Goal: Task Accomplishment & Management: Use online tool/utility

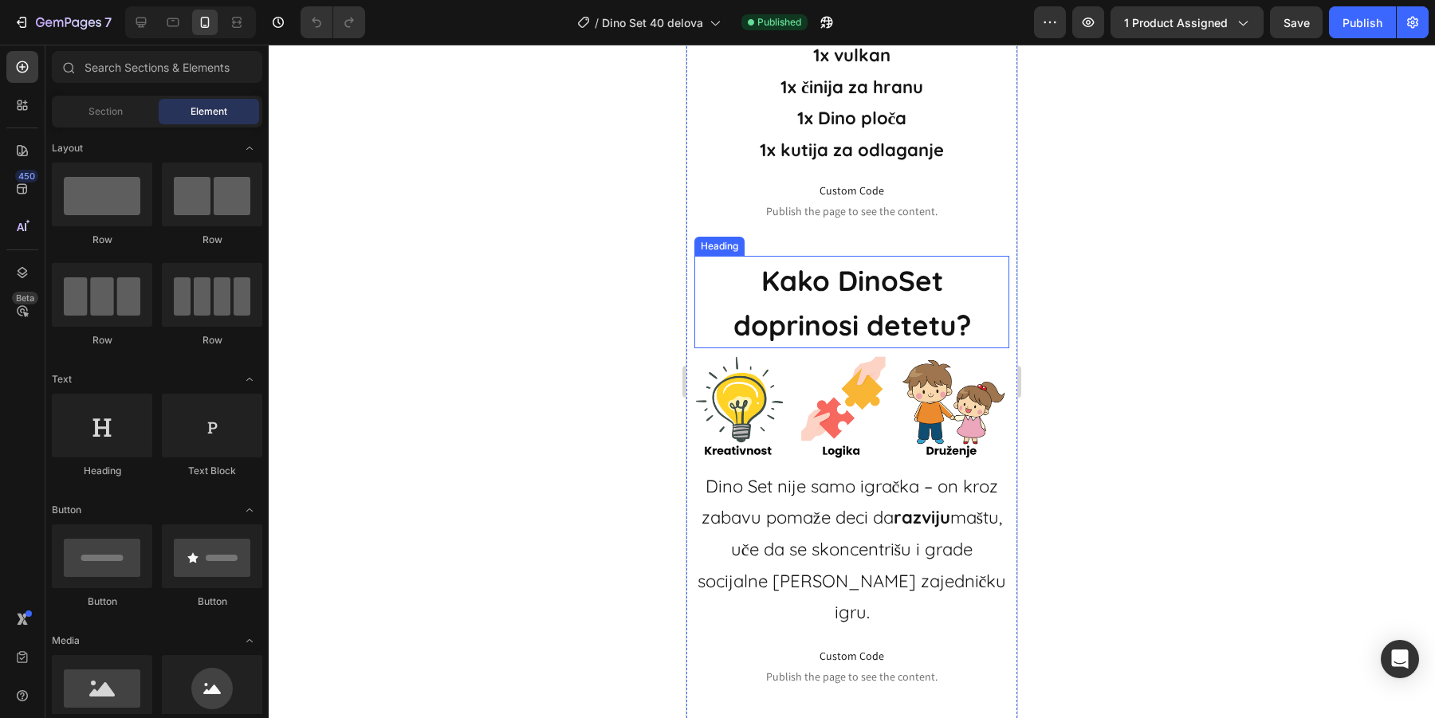
scroll to position [2864, 0]
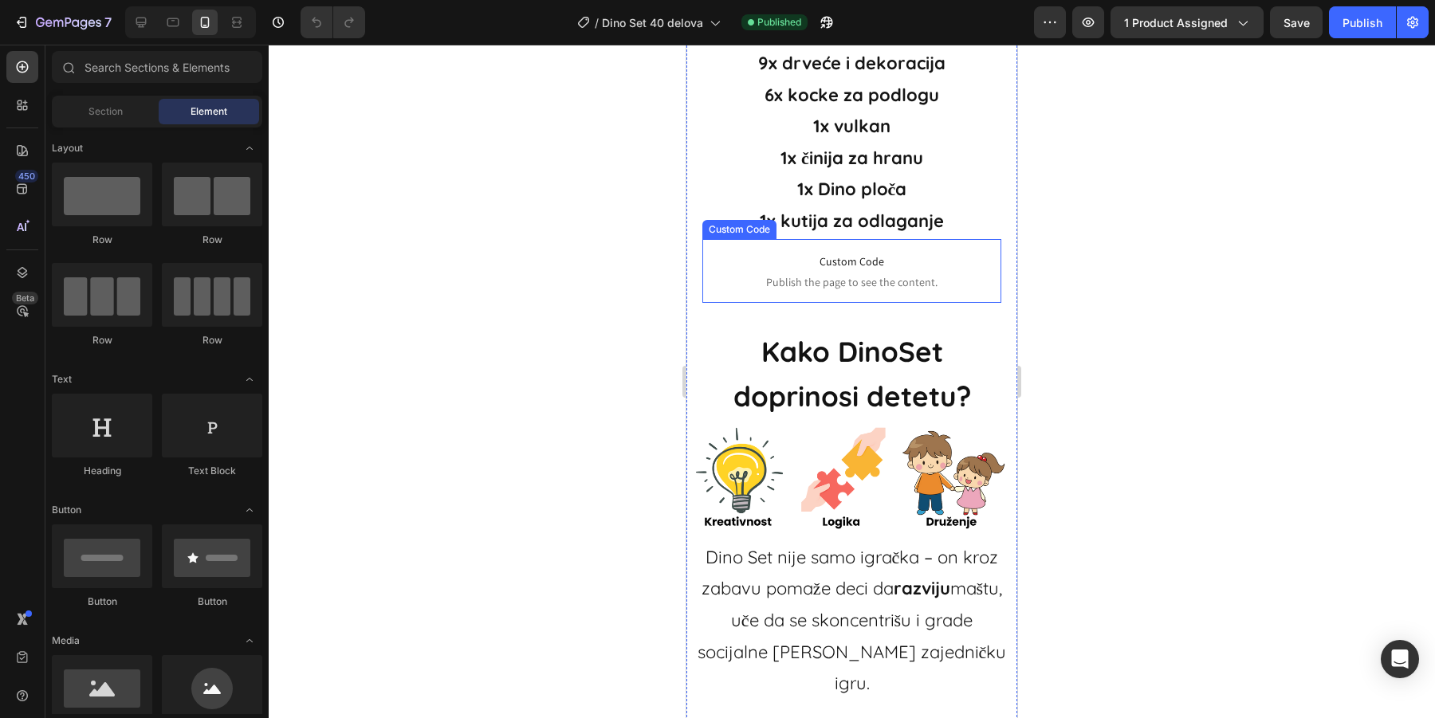
click at [899, 282] on span "Publish the page to see the content." at bounding box center [851, 282] width 299 height 16
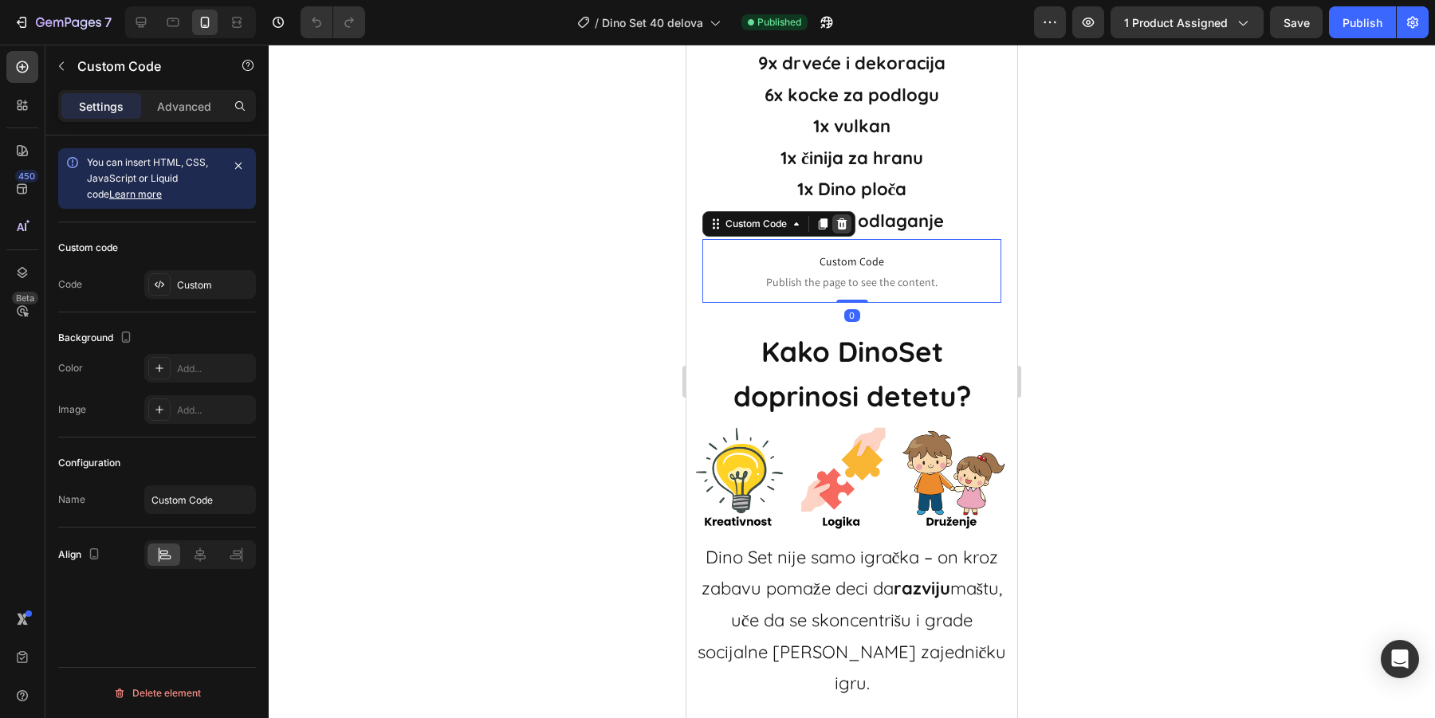
click at [842, 218] on icon at bounding box center [841, 224] width 13 height 13
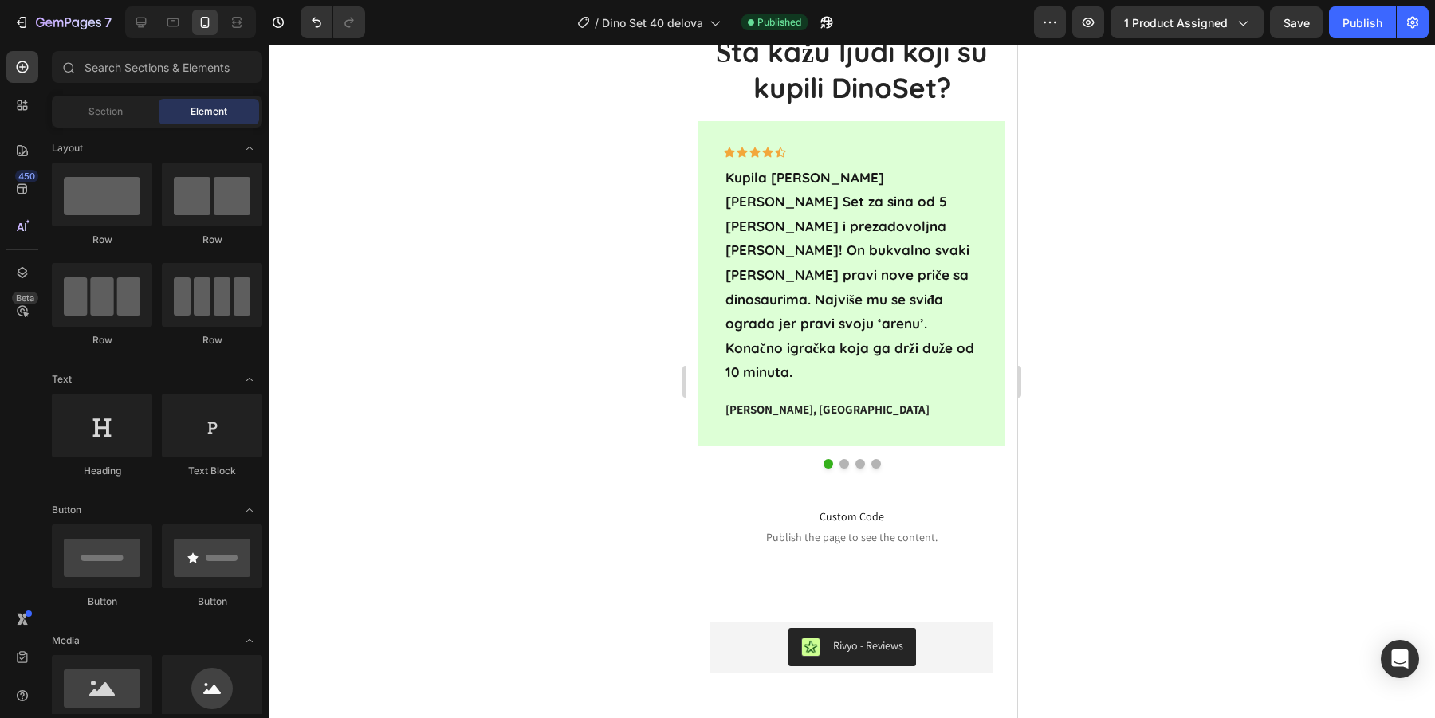
scroll to position [4107, 0]
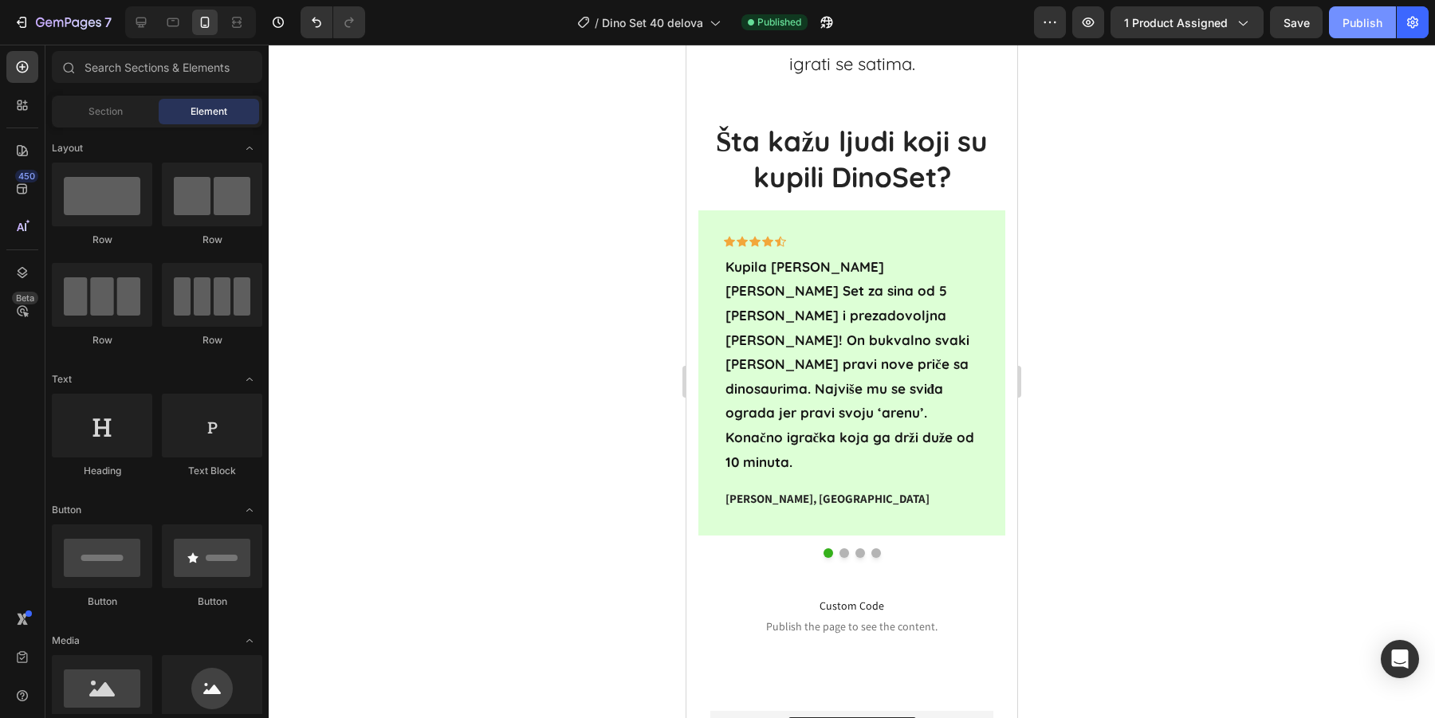
click at [1377, 30] on button "Publish" at bounding box center [1362, 22] width 67 height 32
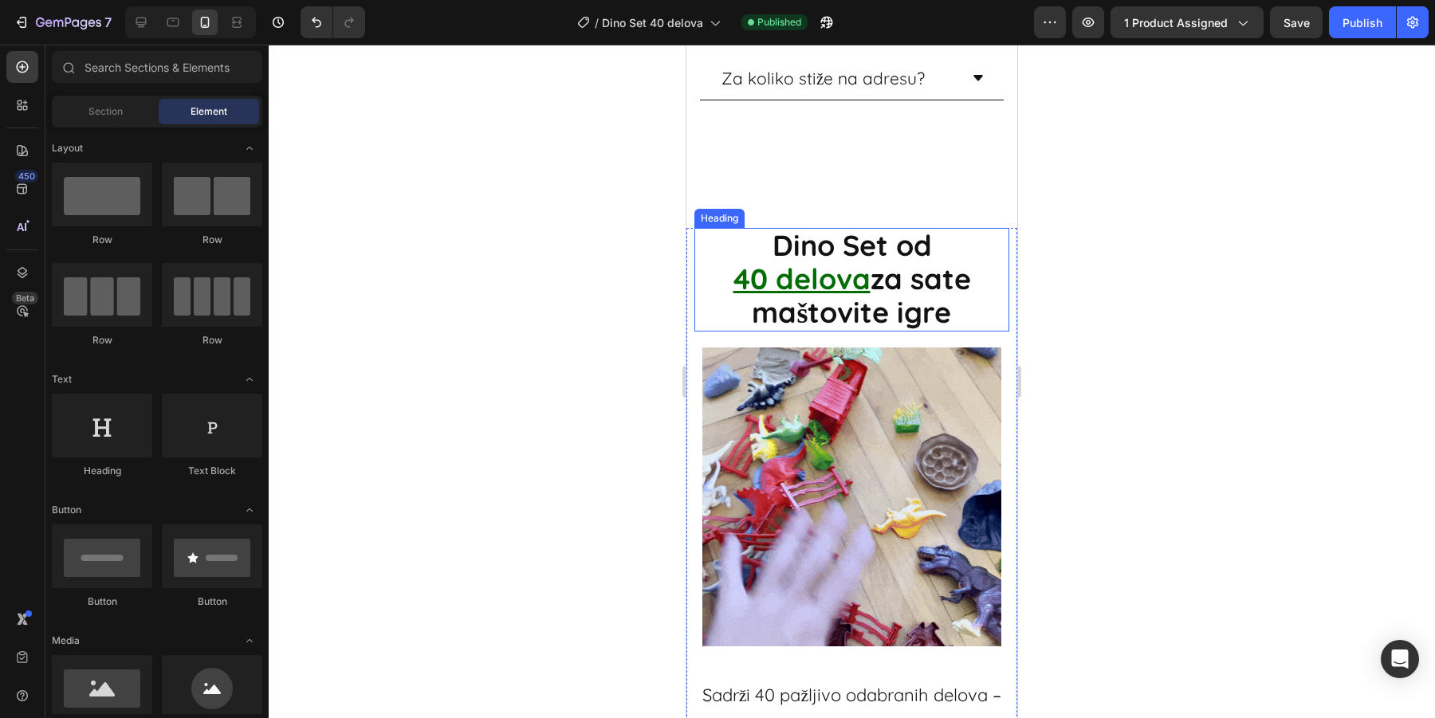
scroll to position [1363, 0]
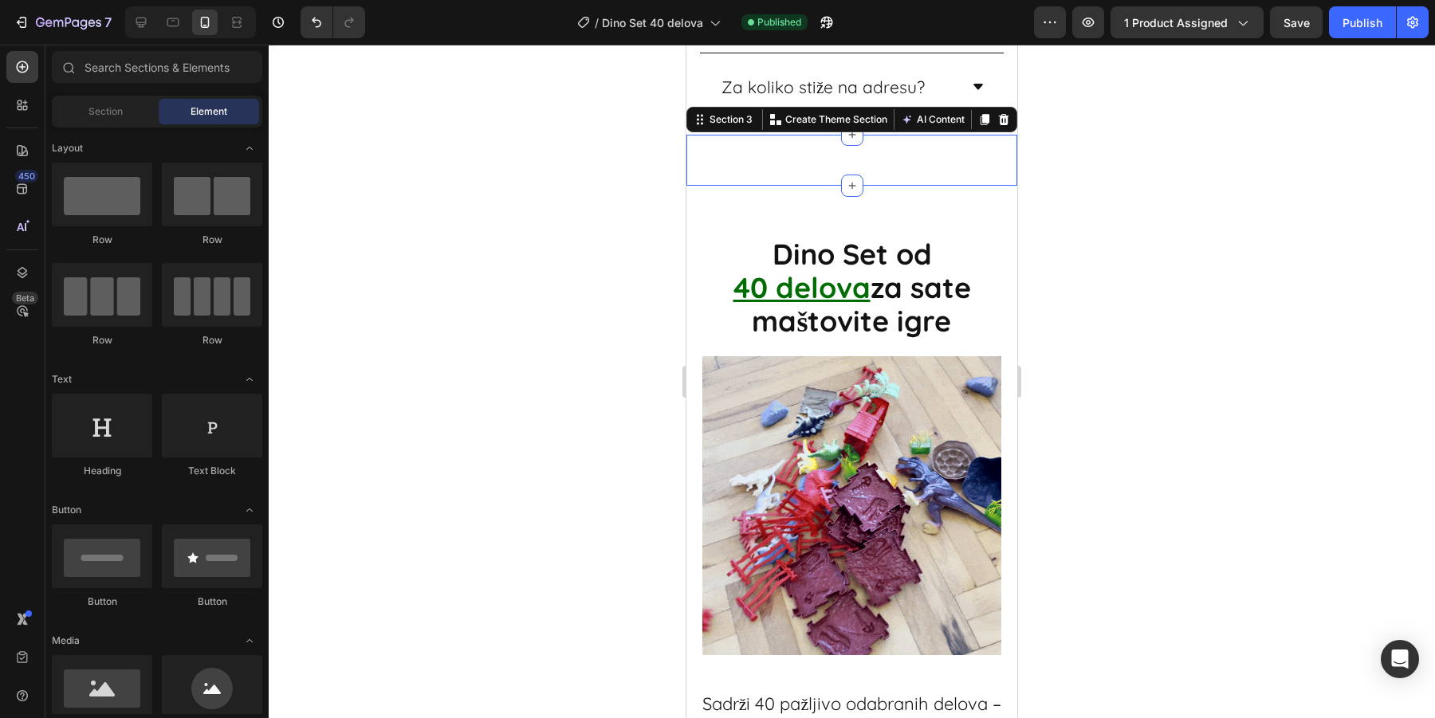
click at [820, 181] on div "Dino Set od 40 delova za sate maštovite igre Heading Sadrži 40 pažljivo odabran…" at bounding box center [851, 160] width 331 height 51
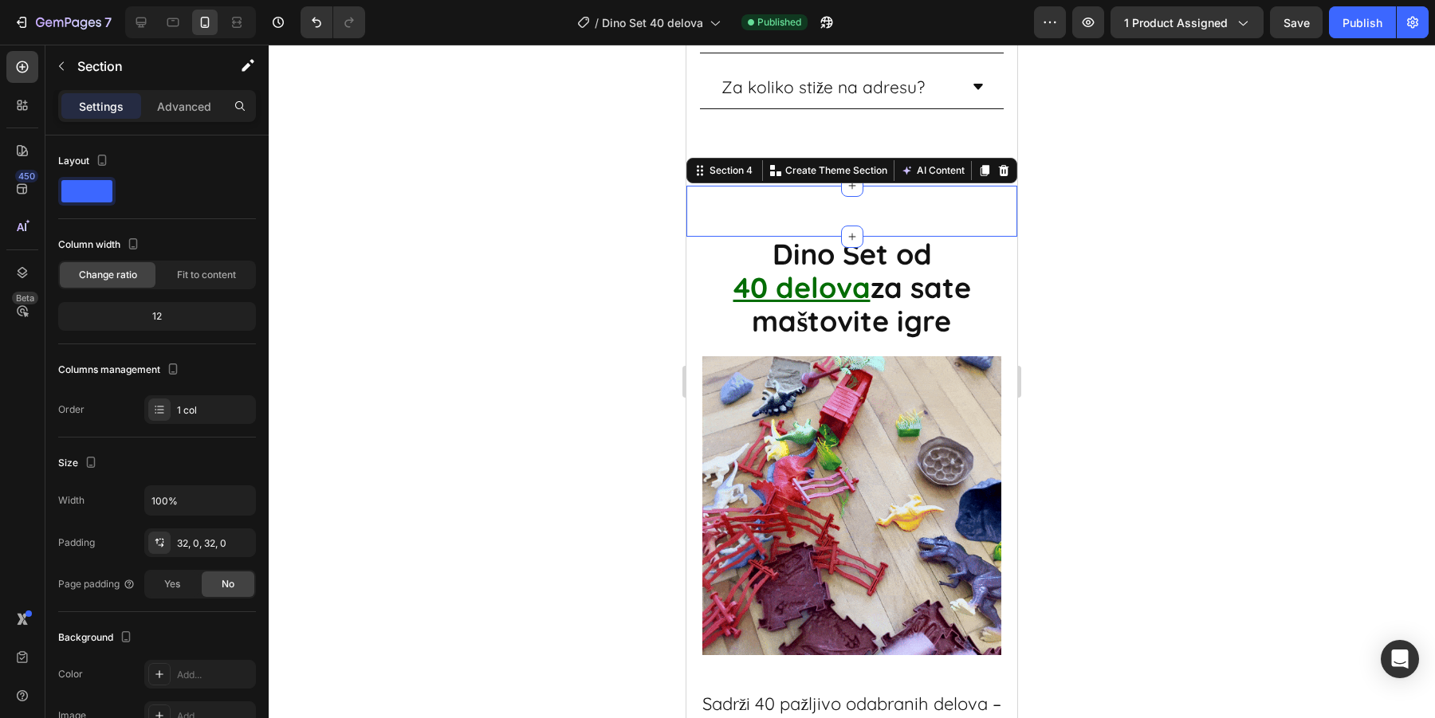
click at [815, 205] on div "Image Šta sve dobijate u Dino Setu? Heading U Dino Setu se nalazi preko 40 delo…" at bounding box center [851, 211] width 331 height 51
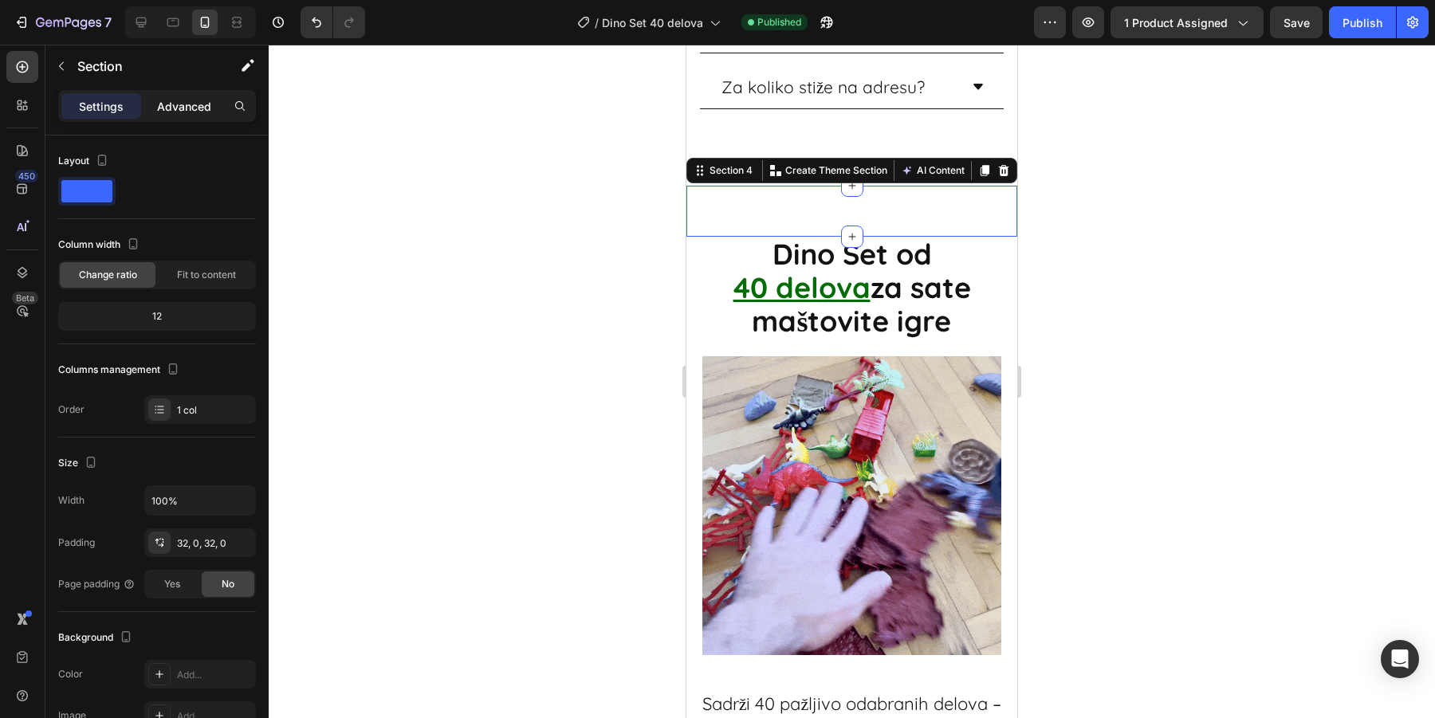
click at [194, 110] on p "Advanced" at bounding box center [184, 106] width 54 height 17
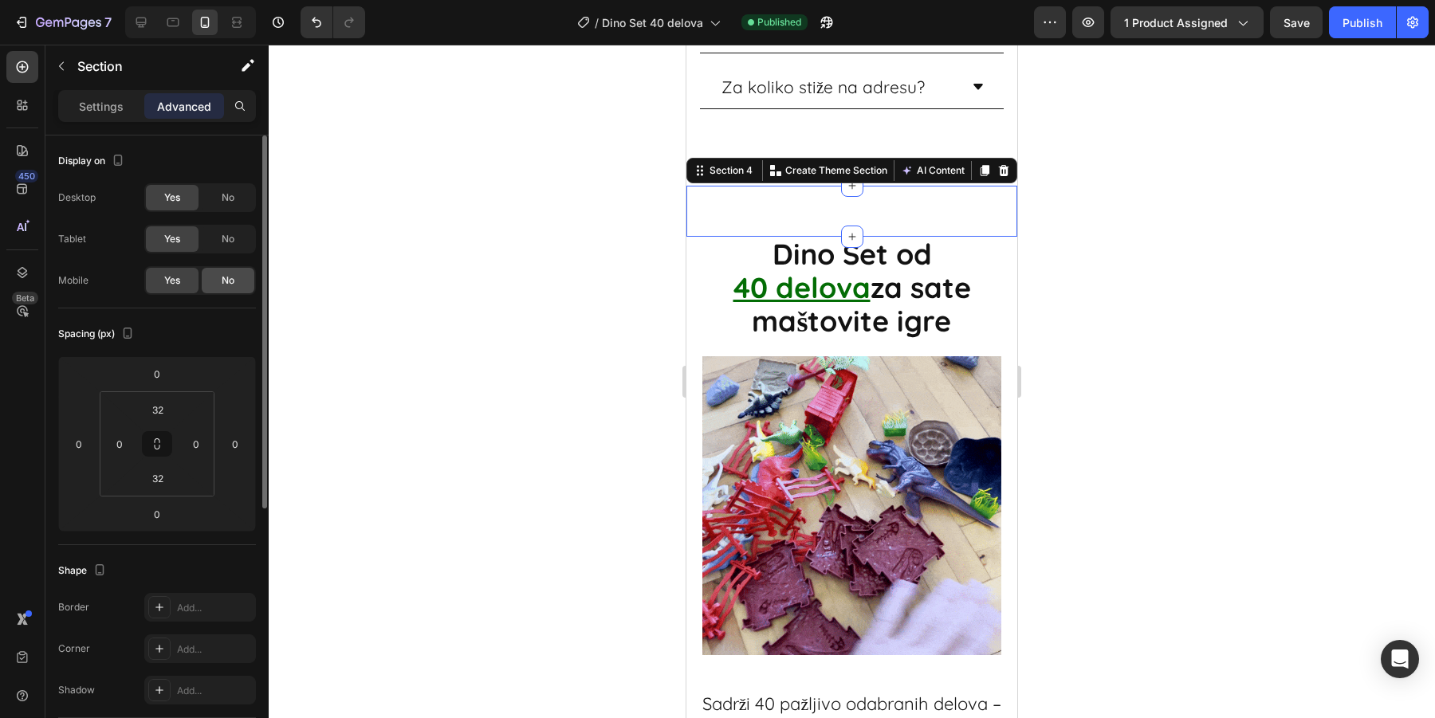
click at [221, 275] on div "No" at bounding box center [228, 281] width 53 height 26
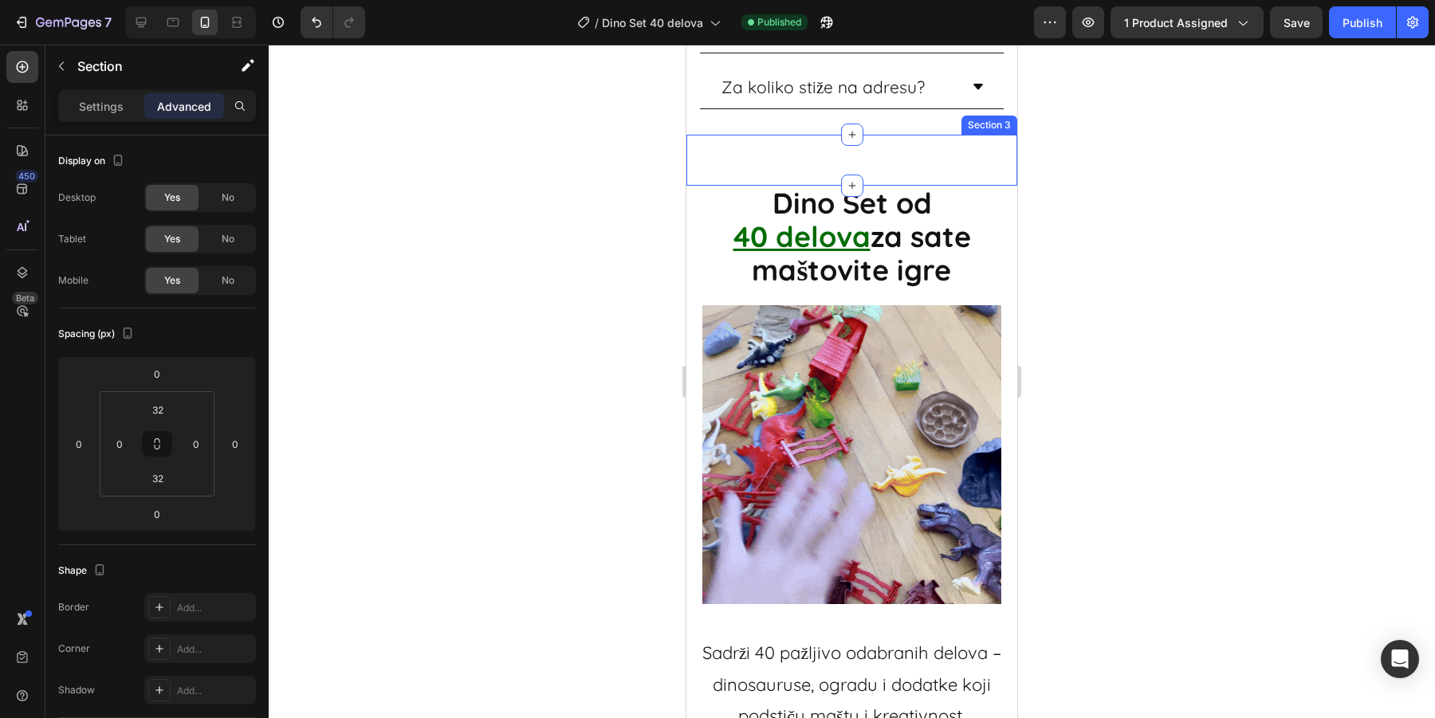
click at [796, 161] on div "Dino Set od 40 delova za sate maštovite igre Heading Sadrži 40 pažljivo odabran…" at bounding box center [851, 160] width 331 height 51
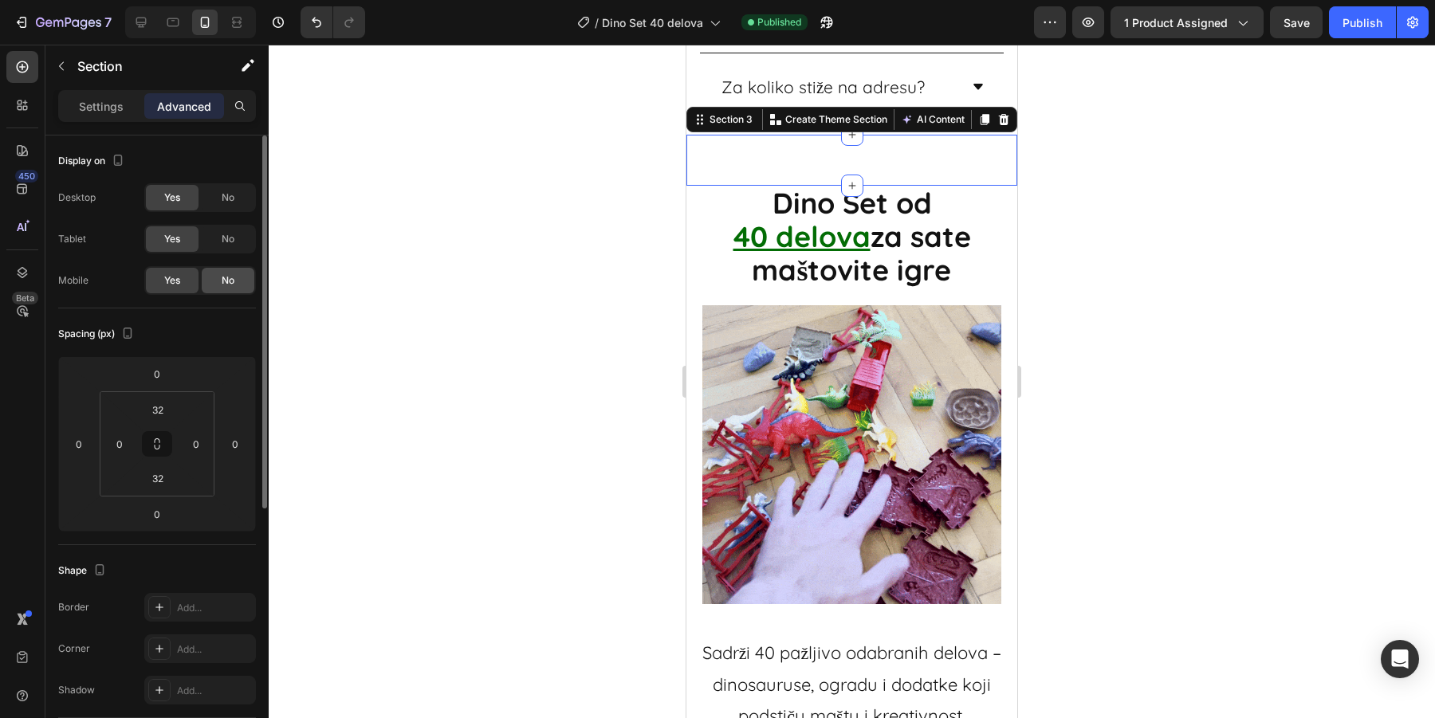
click at [222, 279] on span "No" at bounding box center [228, 280] width 13 height 14
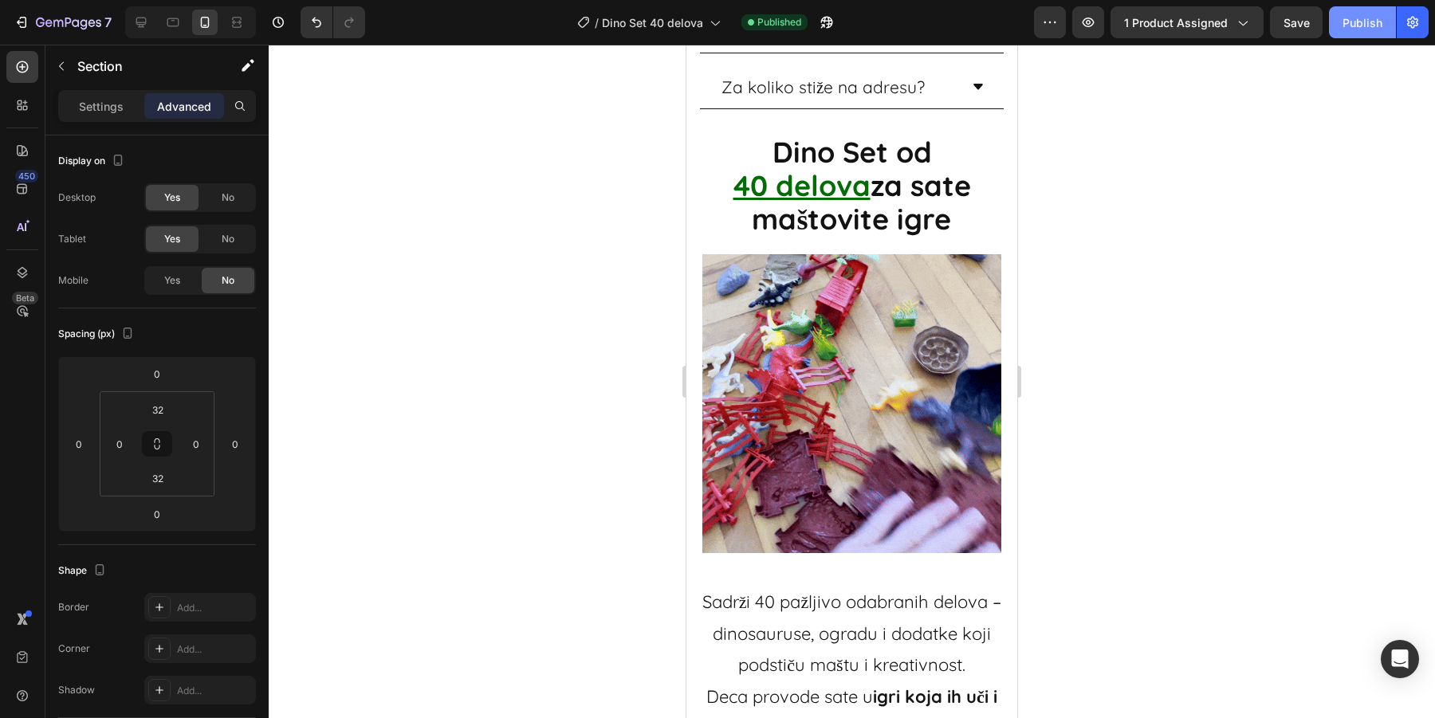
click at [1377, 19] on div "Publish" at bounding box center [1362, 22] width 40 height 17
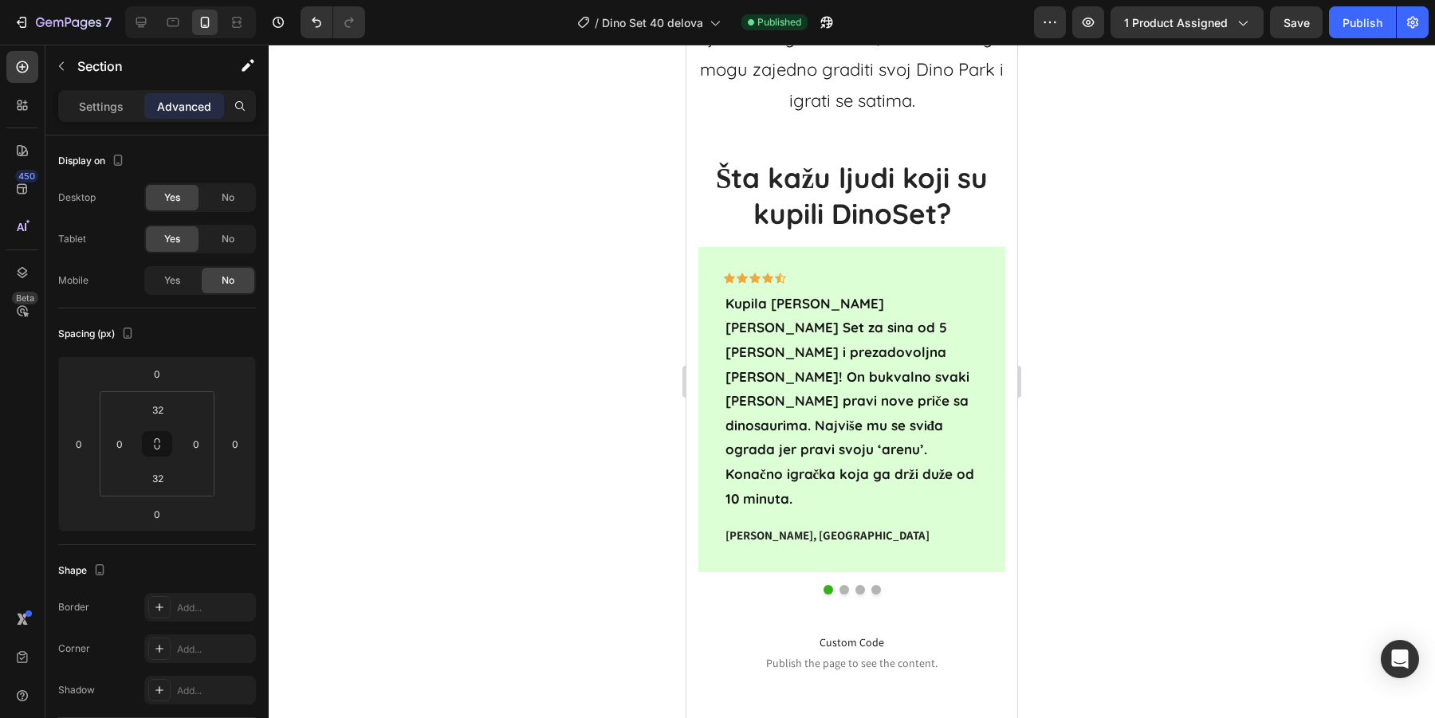
scroll to position [4158, 0]
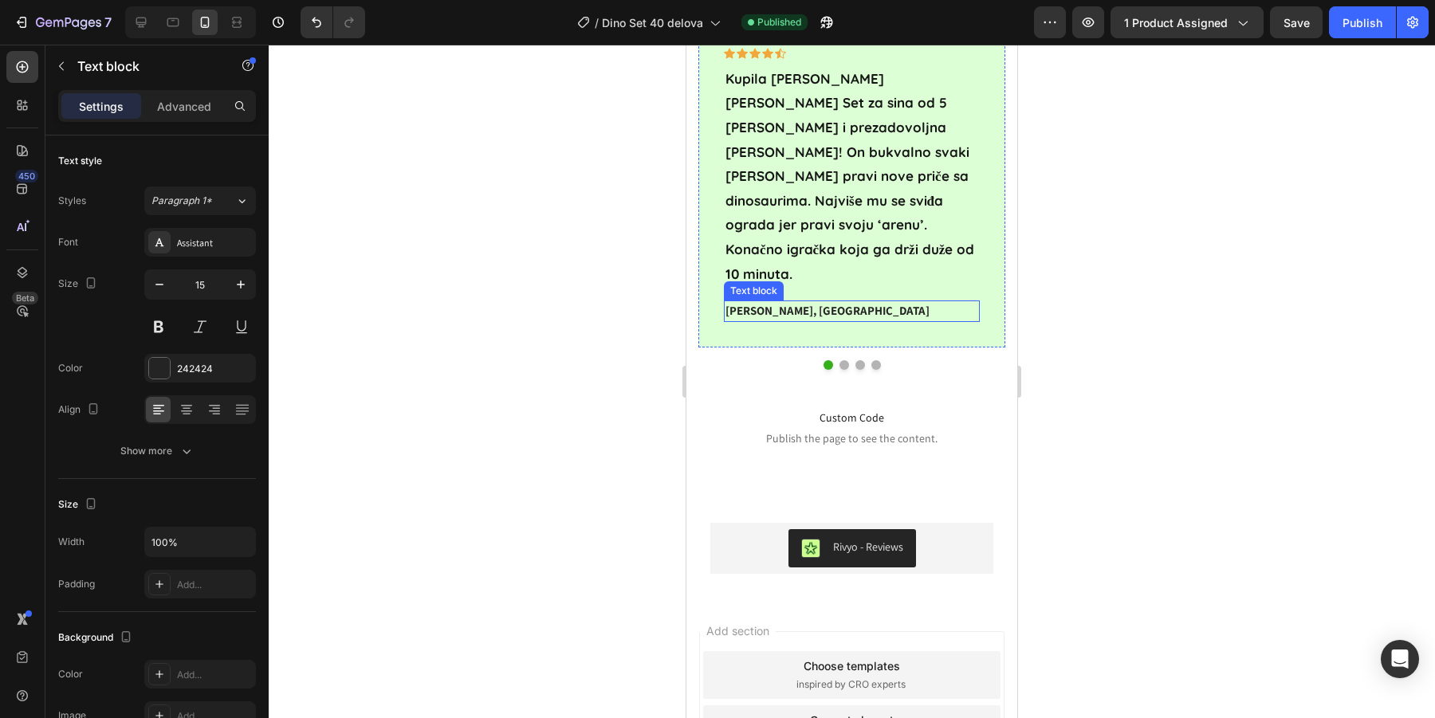
click at [902, 302] on p "[PERSON_NAME], [GEOGRAPHIC_DATA]" at bounding box center [851, 311] width 253 height 18
click at [895, 305] on div "Icon Icon Icon Icon Icon Row Kupila [PERSON_NAME] [PERSON_NAME] Set za sina od …" at bounding box center [851, 196] width 307 height 348
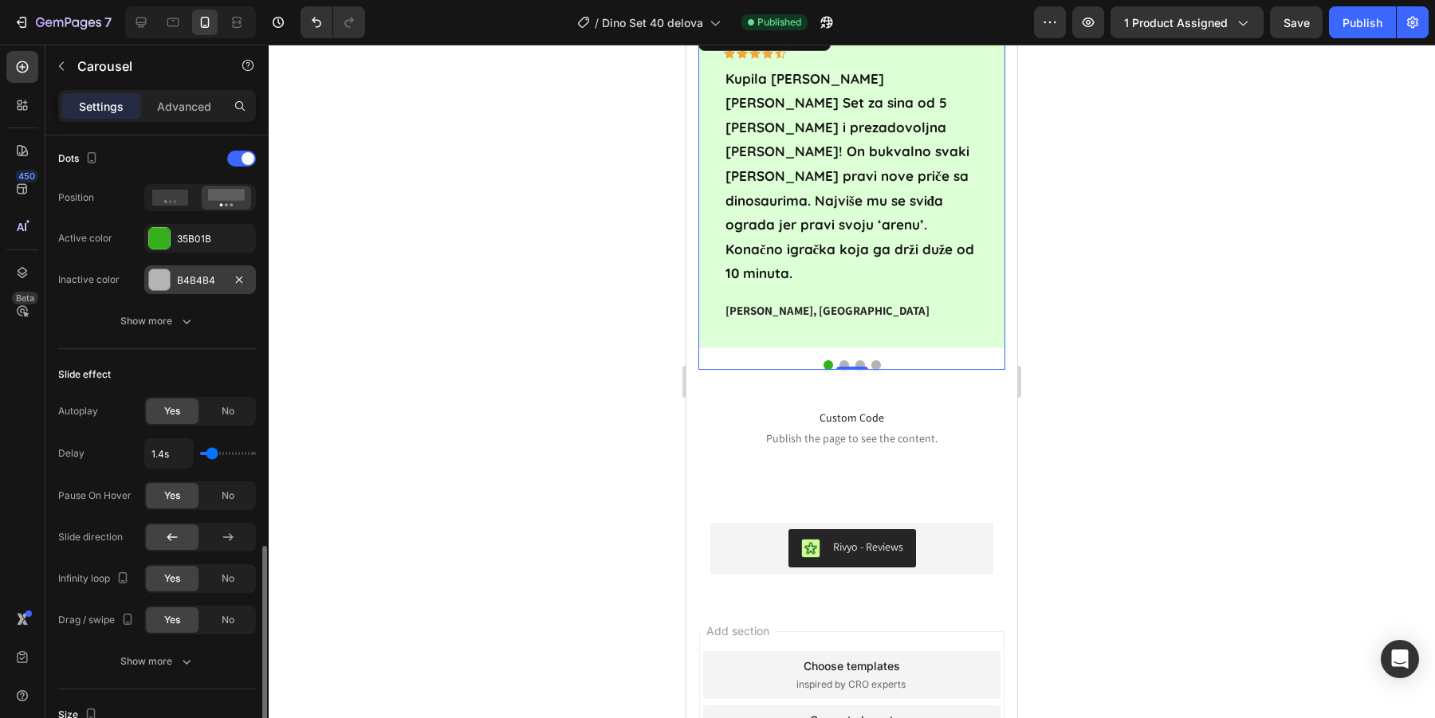
scroll to position [819, 0]
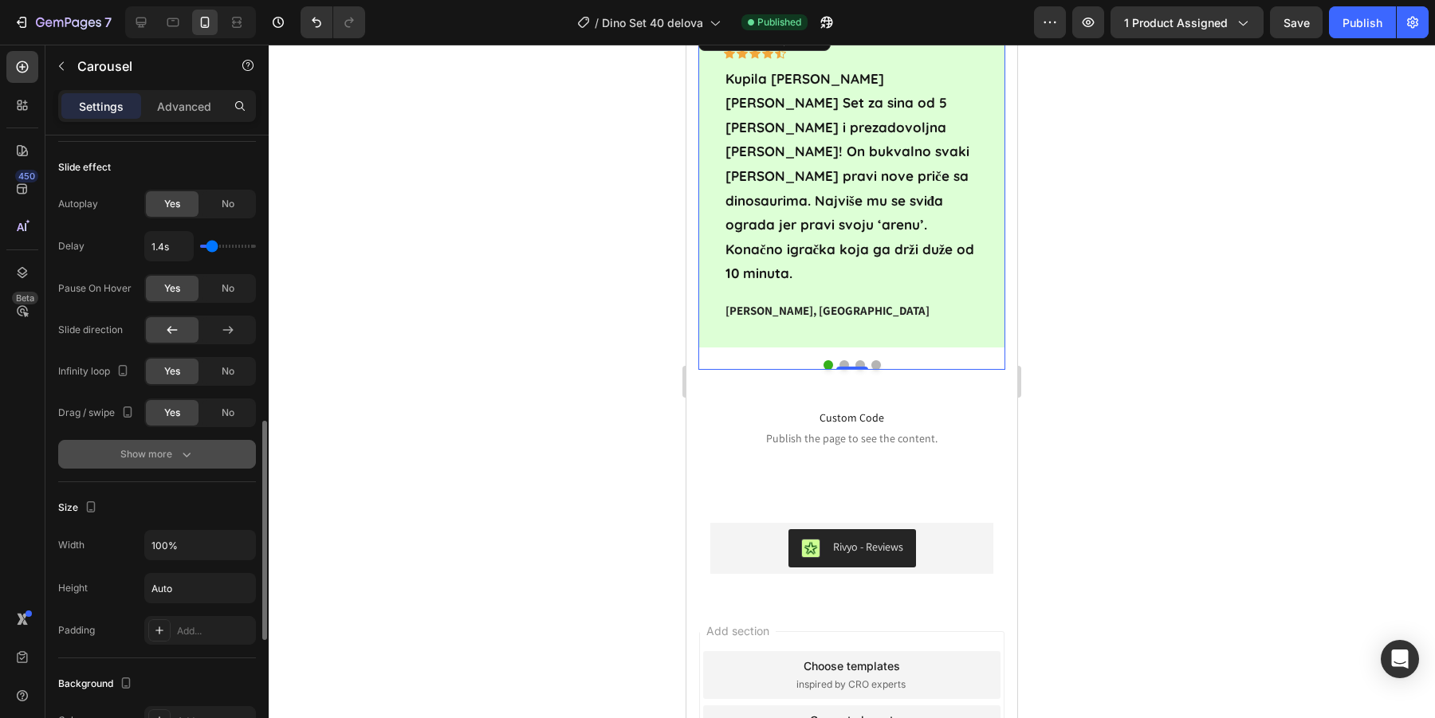
click at [167, 440] on button "Show more" at bounding box center [157, 454] width 198 height 29
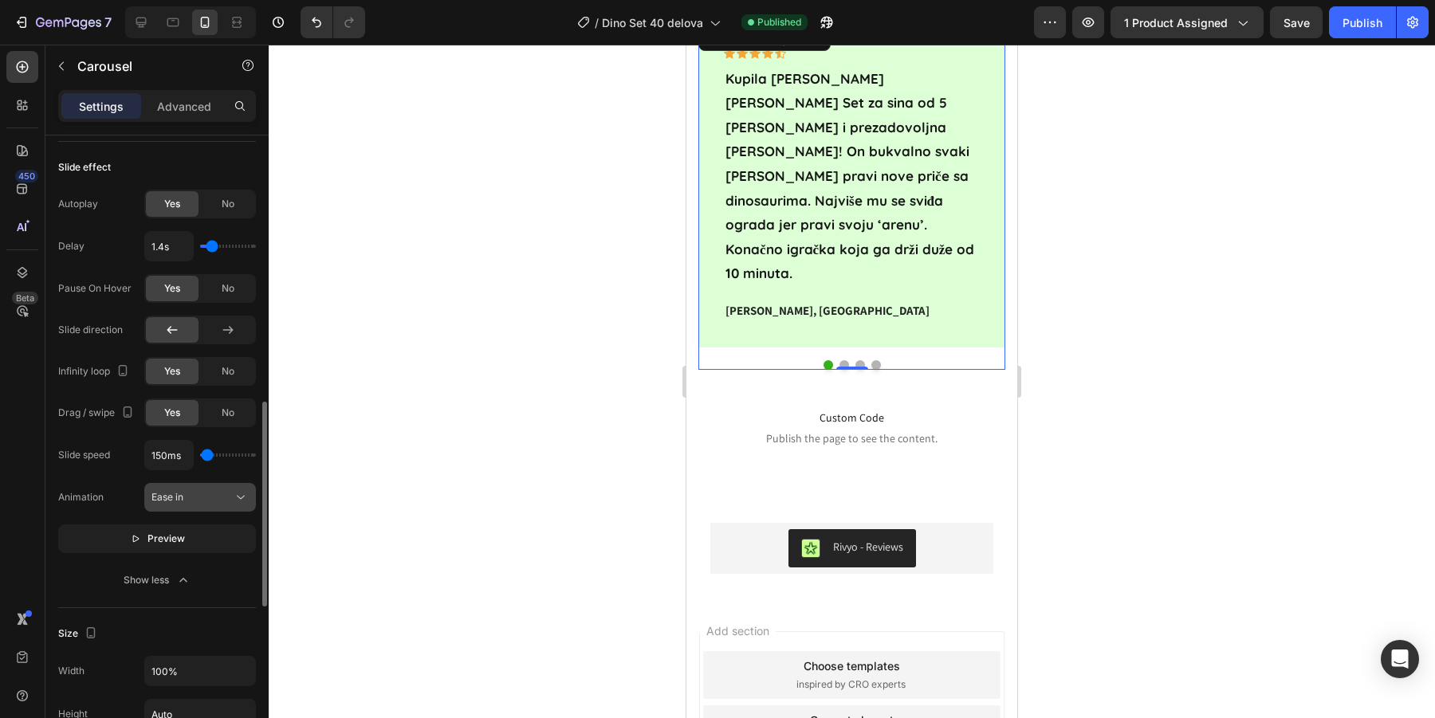
click at [217, 502] on button "Ease in" at bounding box center [200, 497] width 112 height 29
click at [89, 511] on div "Slide speed 150ms Animation Ease in [GEOGRAPHIC_DATA]" at bounding box center [157, 496] width 198 height 113
click at [122, 531] on button "Preview" at bounding box center [157, 539] width 198 height 29
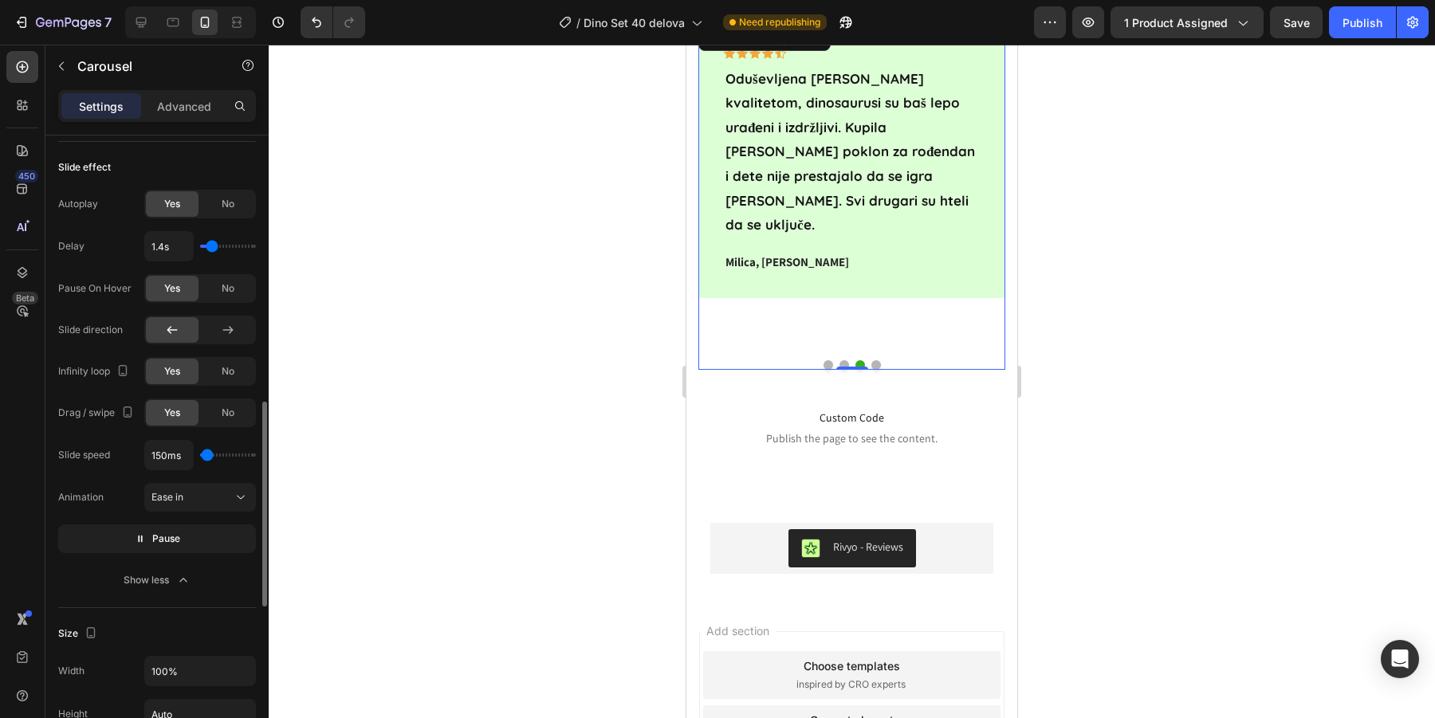
type input "1250ms"
type input "1250"
type input "1300ms"
type input "1300"
type input "1350ms"
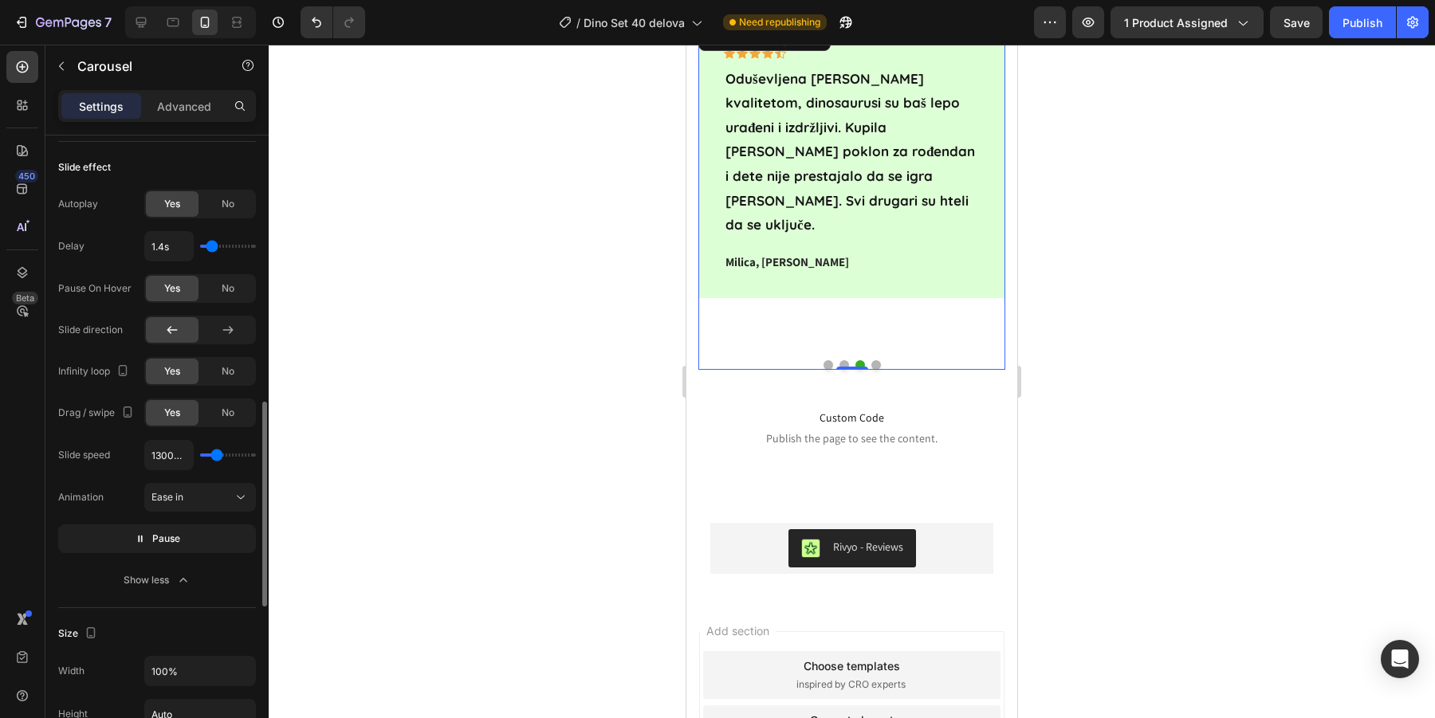
type input "1350"
type input "1400ms"
type input "1400"
type input "1450ms"
type input "1450"
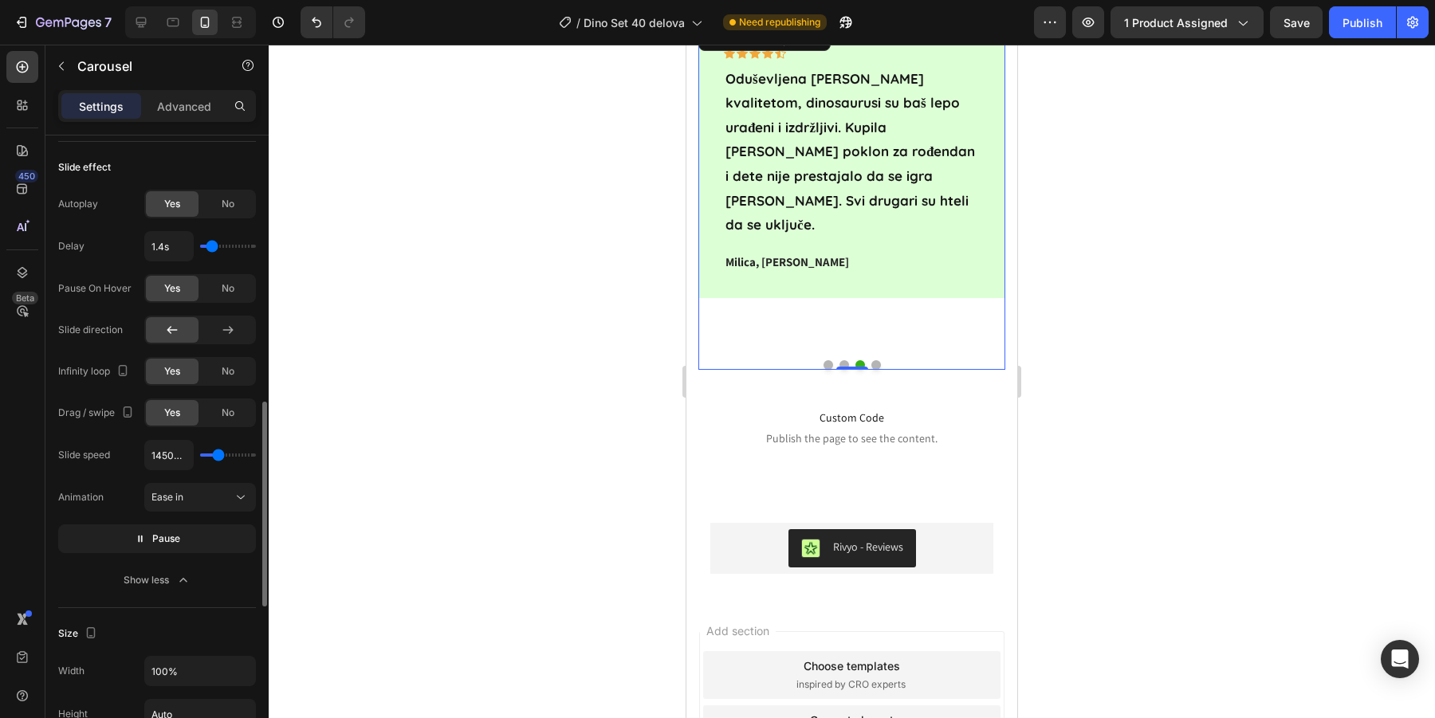
click at [218, 454] on input "range" at bounding box center [228, 455] width 56 height 3
type input "1000ms"
type input "1000"
type input "700ms"
type input "700"
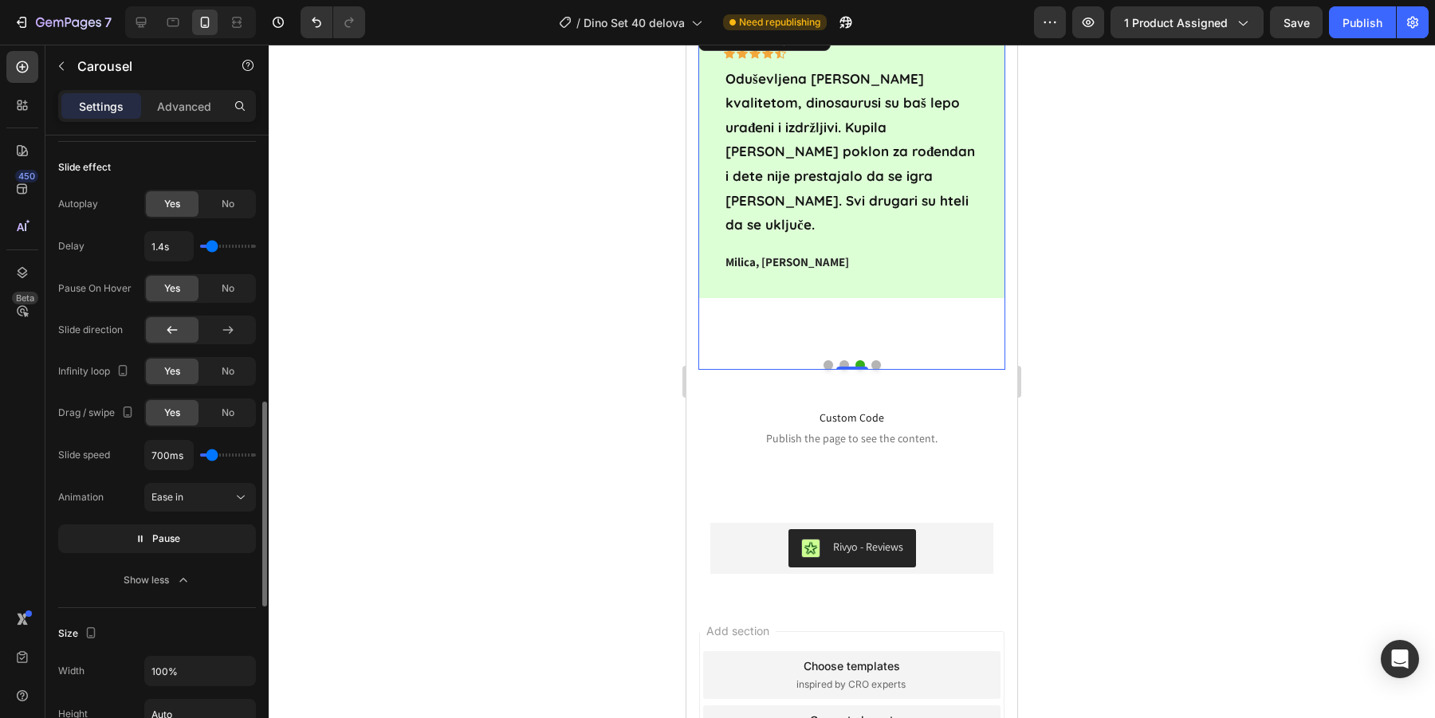
type input "650ms"
type input "650"
type input "600ms"
type input "600"
type input "550ms"
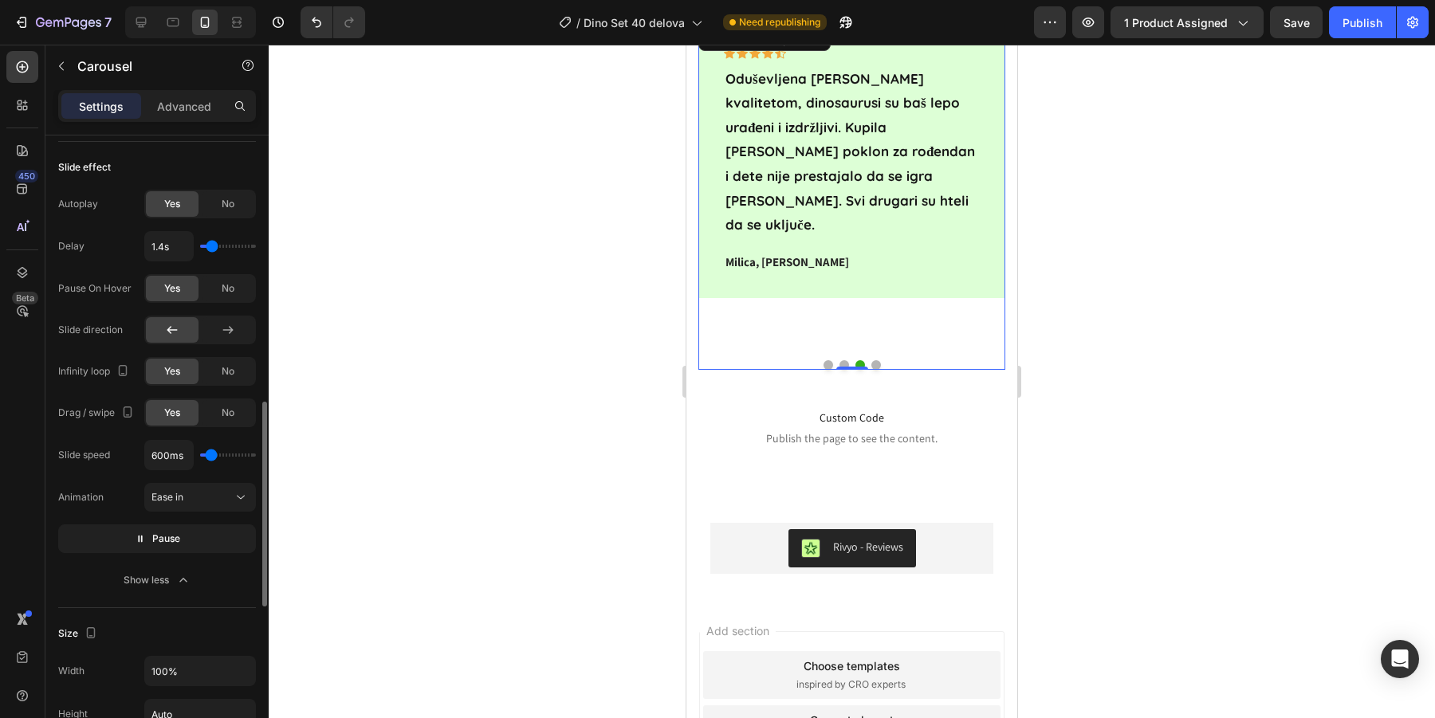
type input "550"
type input "500ms"
type input "500"
type input "450ms"
type input "450"
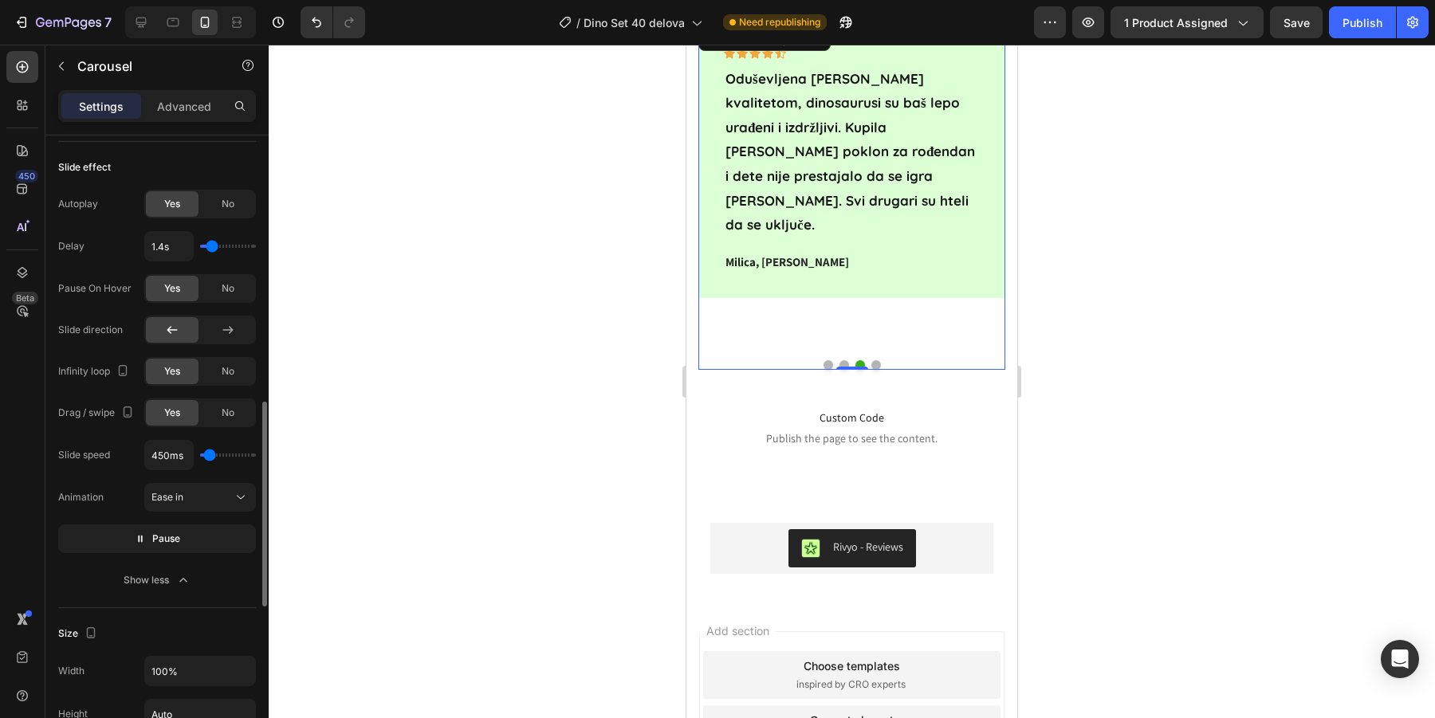
type input "400ms"
type input "400"
type input "350ms"
type input "350"
type input "300ms"
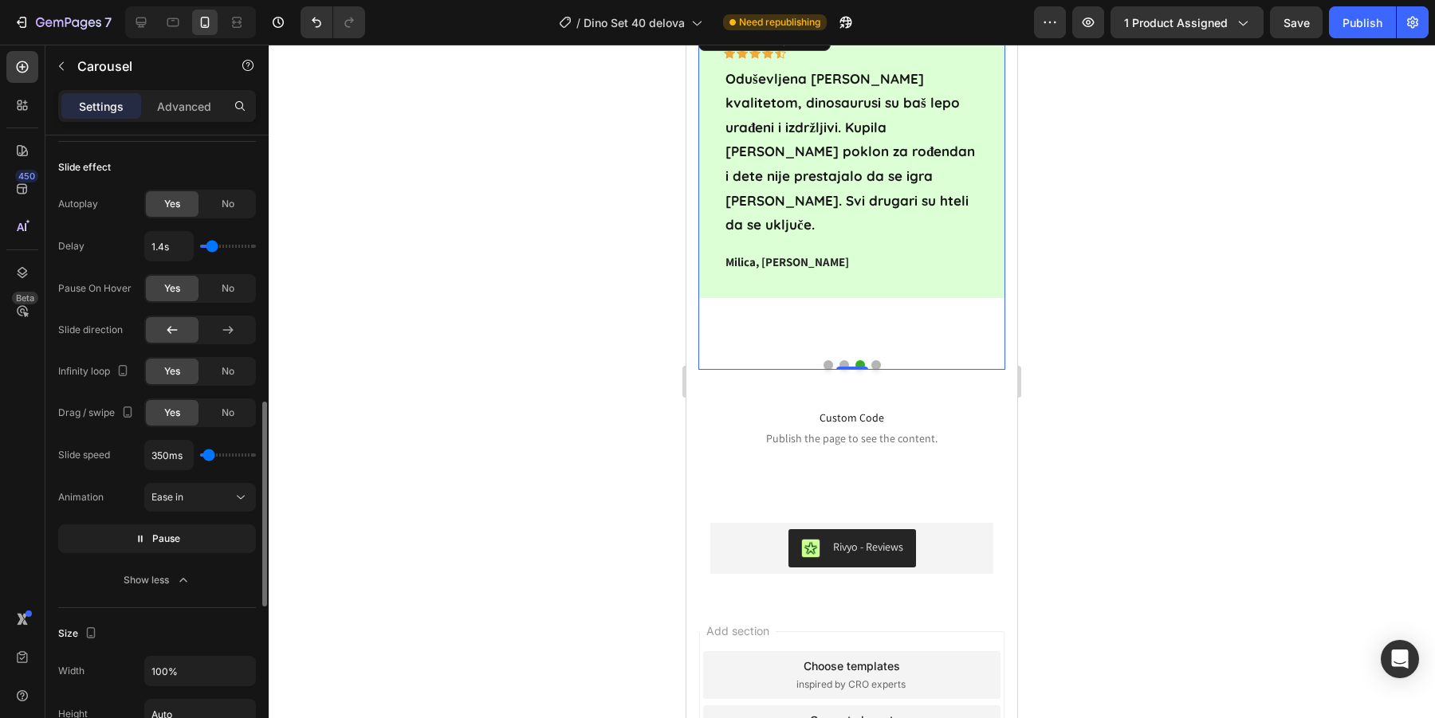
type input "300"
type input "200ms"
type input "200"
type input "100ms"
drag, startPoint x: 218, startPoint y: 451, endPoint x: 206, endPoint y: 451, distance: 12.0
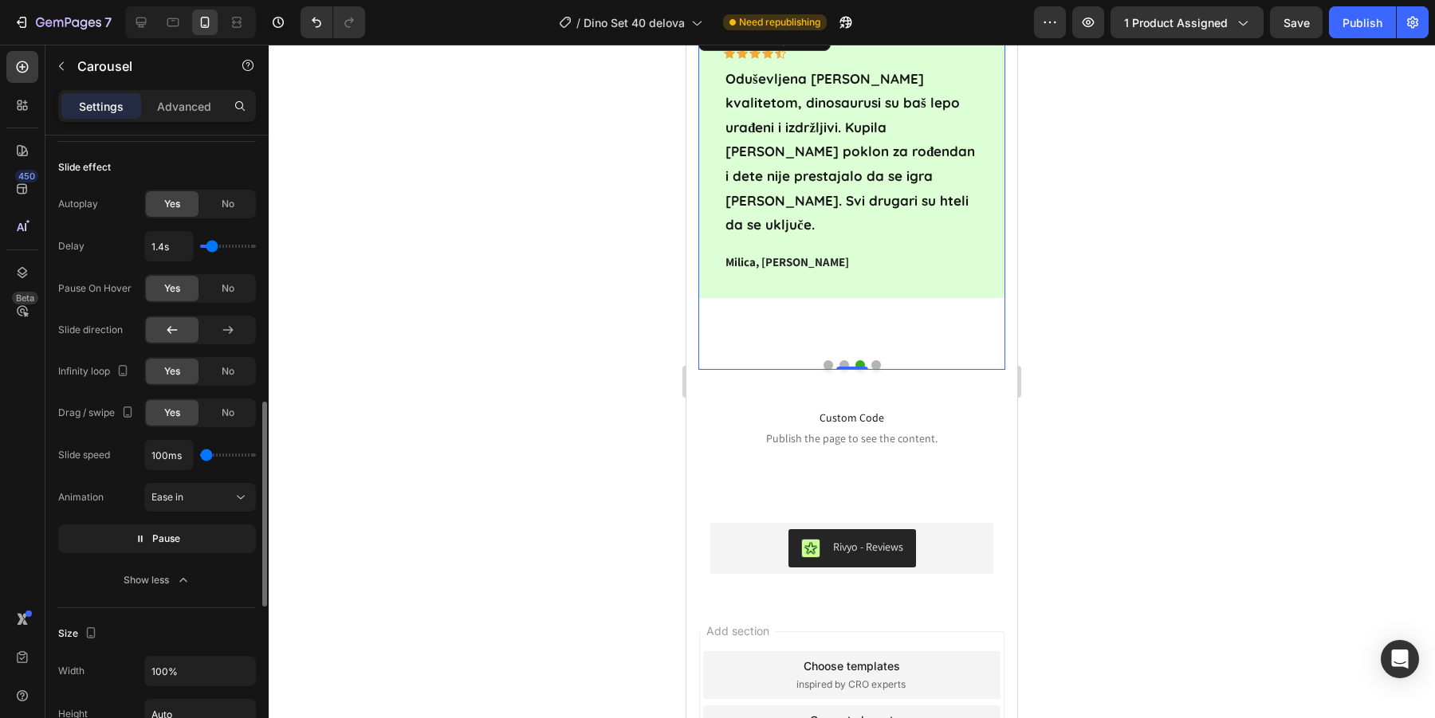
type input "100"
click at [206, 454] on input "range" at bounding box center [228, 455] width 56 height 3
click at [181, 544] on button "Pause" at bounding box center [157, 539] width 198 height 29
click at [177, 533] on span "Preview" at bounding box center [165, 539] width 37 height 16
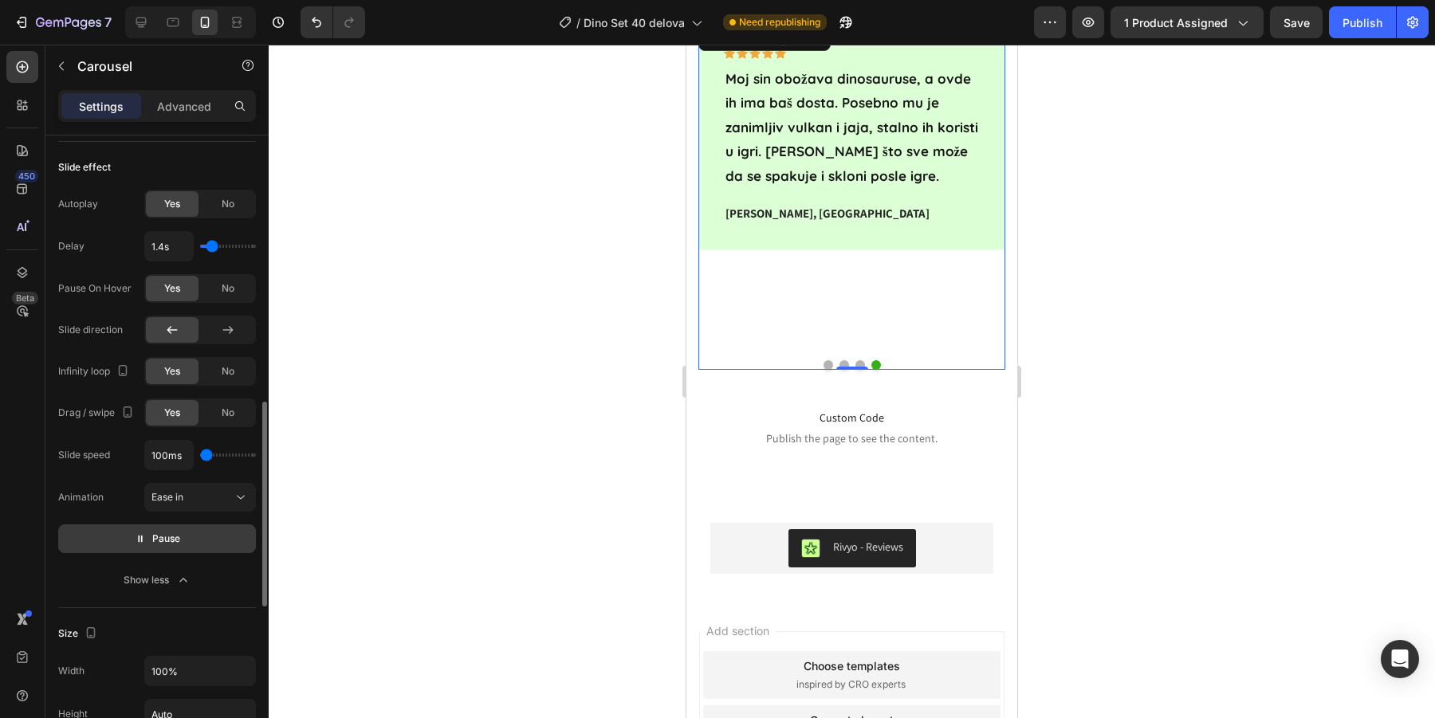
click at [226, 452] on div "100ms" at bounding box center [200, 455] width 112 height 30
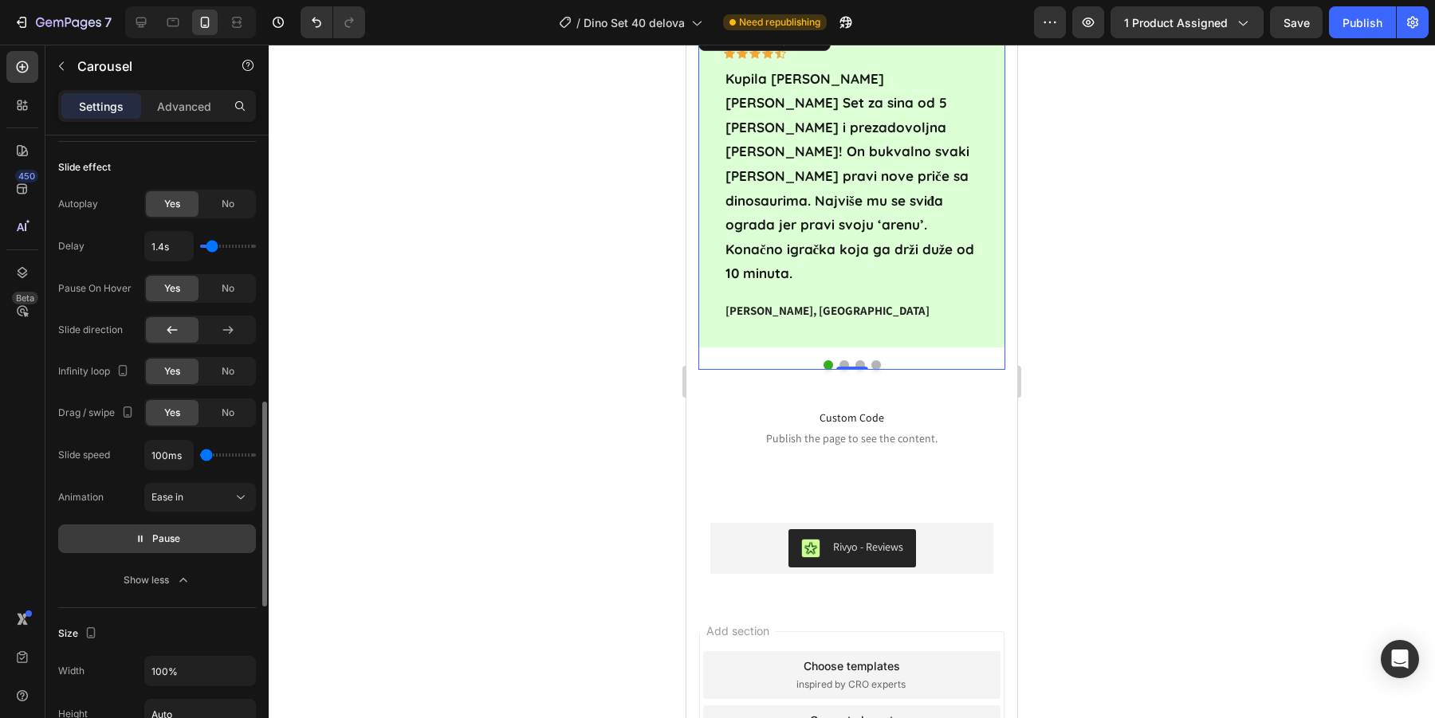
click at [215, 452] on div "100ms" at bounding box center [200, 455] width 112 height 30
type input "200ms"
type input "200"
type input "1450ms"
type input "1450"
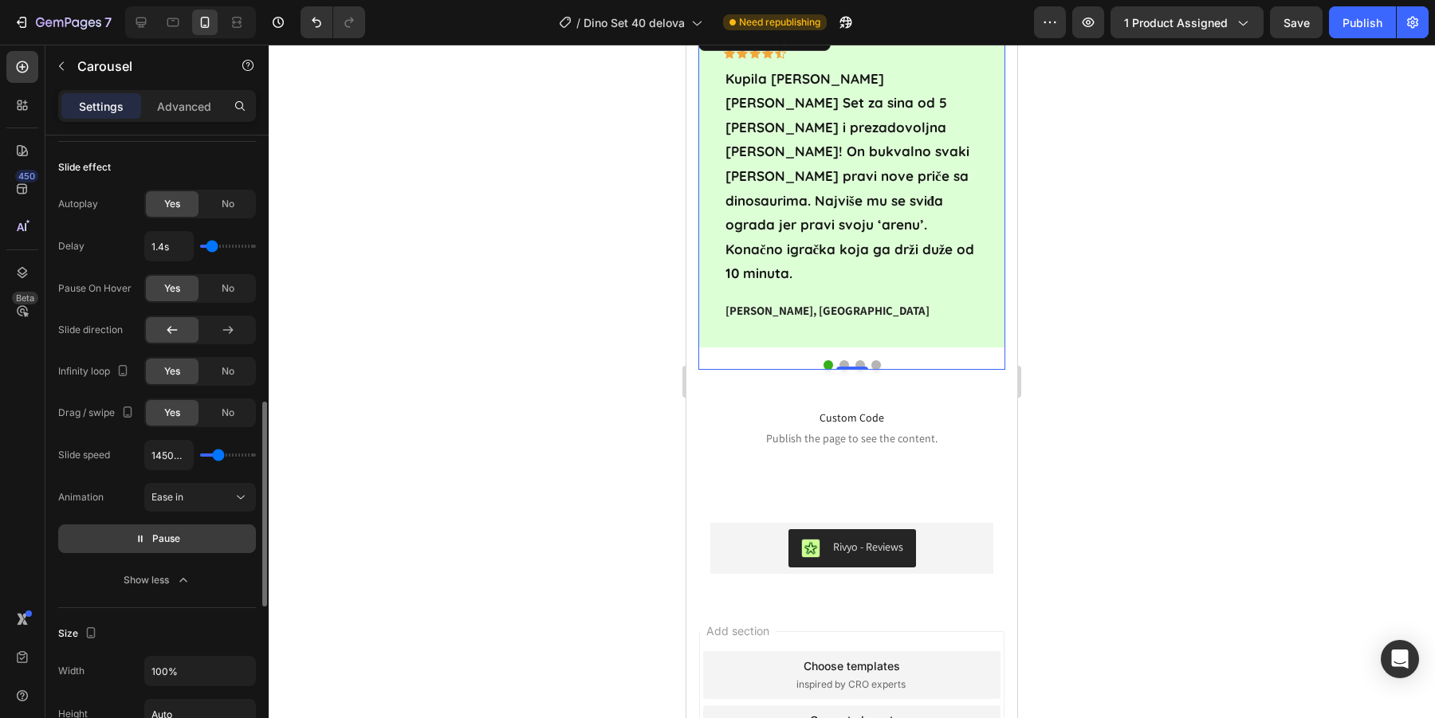
type input "1500ms"
type input "1500"
type input "1450ms"
type input "1450"
type input "1800ms"
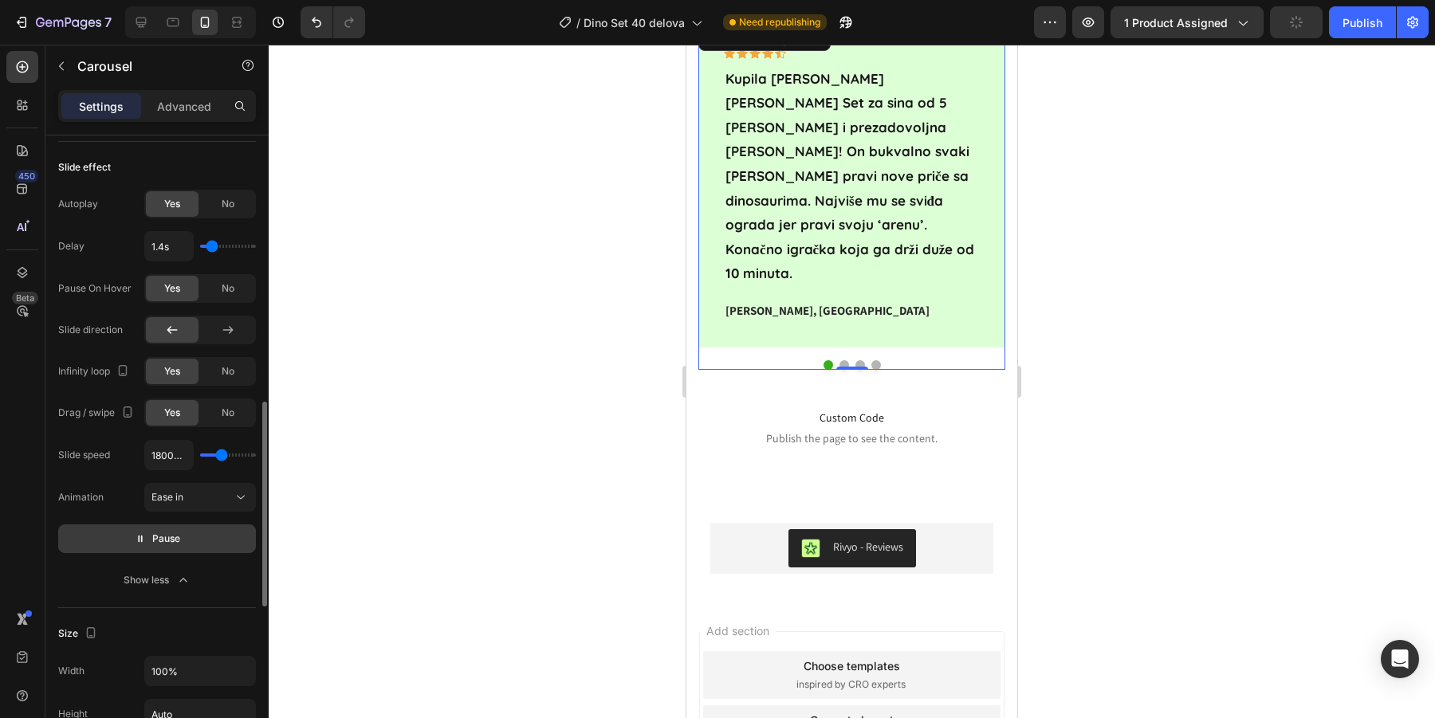
drag, startPoint x: 207, startPoint y: 452, endPoint x: 221, endPoint y: 452, distance: 13.6
type input "1800"
click at [221, 454] on input "range" at bounding box center [228, 455] width 56 height 3
click at [193, 540] on button "Pause" at bounding box center [157, 539] width 198 height 29
click at [194, 540] on button "Preview" at bounding box center [157, 539] width 198 height 29
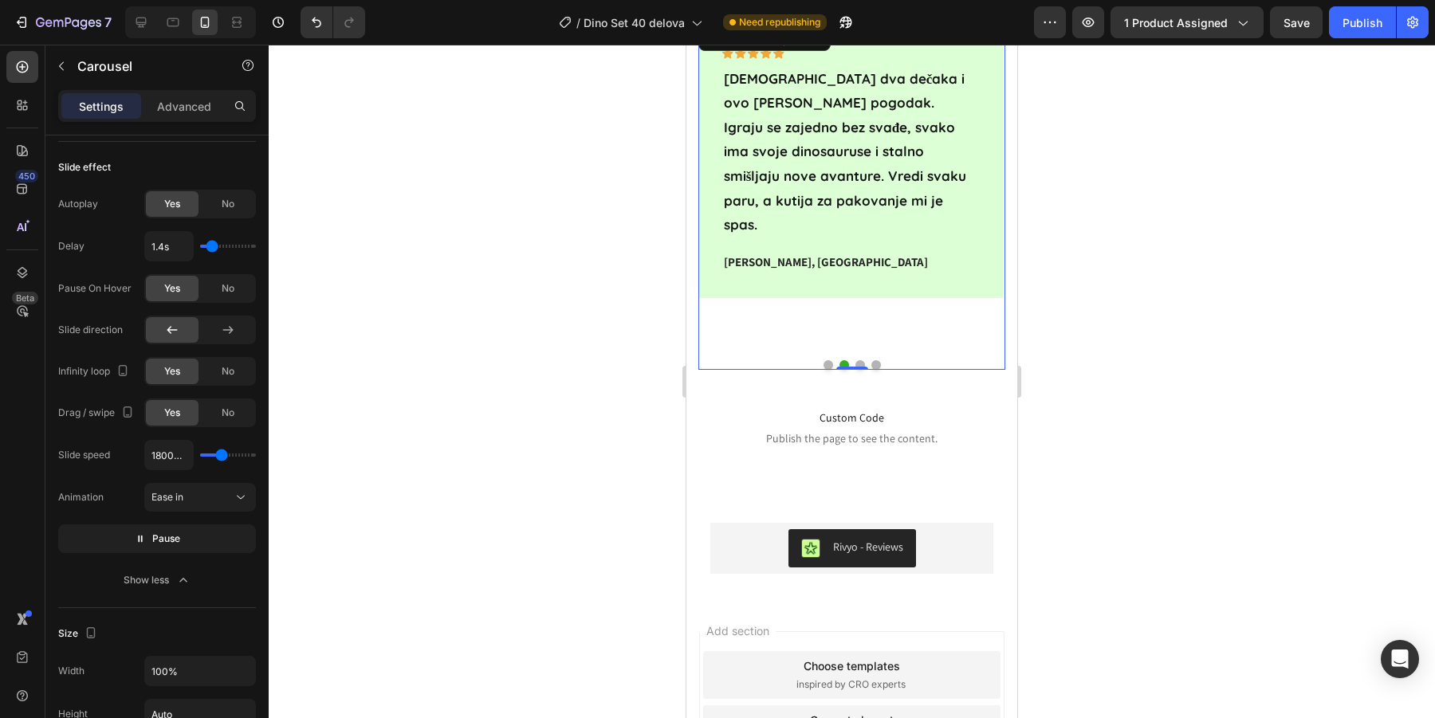
type input "1.6s"
type input "1.6"
type input "1.5s"
type input "1.5"
type input "1.4s"
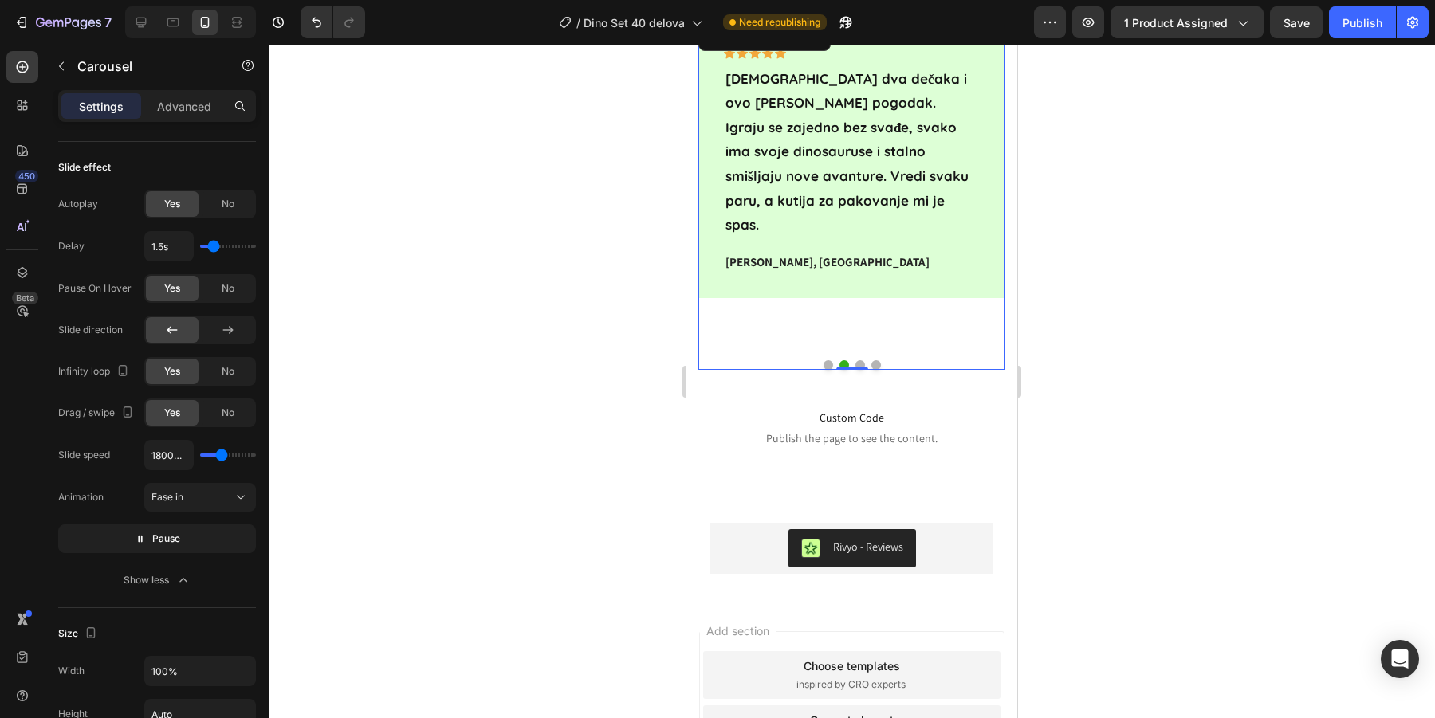
type input "1.4"
type input "1.3s"
type input "1.3"
type input "1.2s"
type input "1.2"
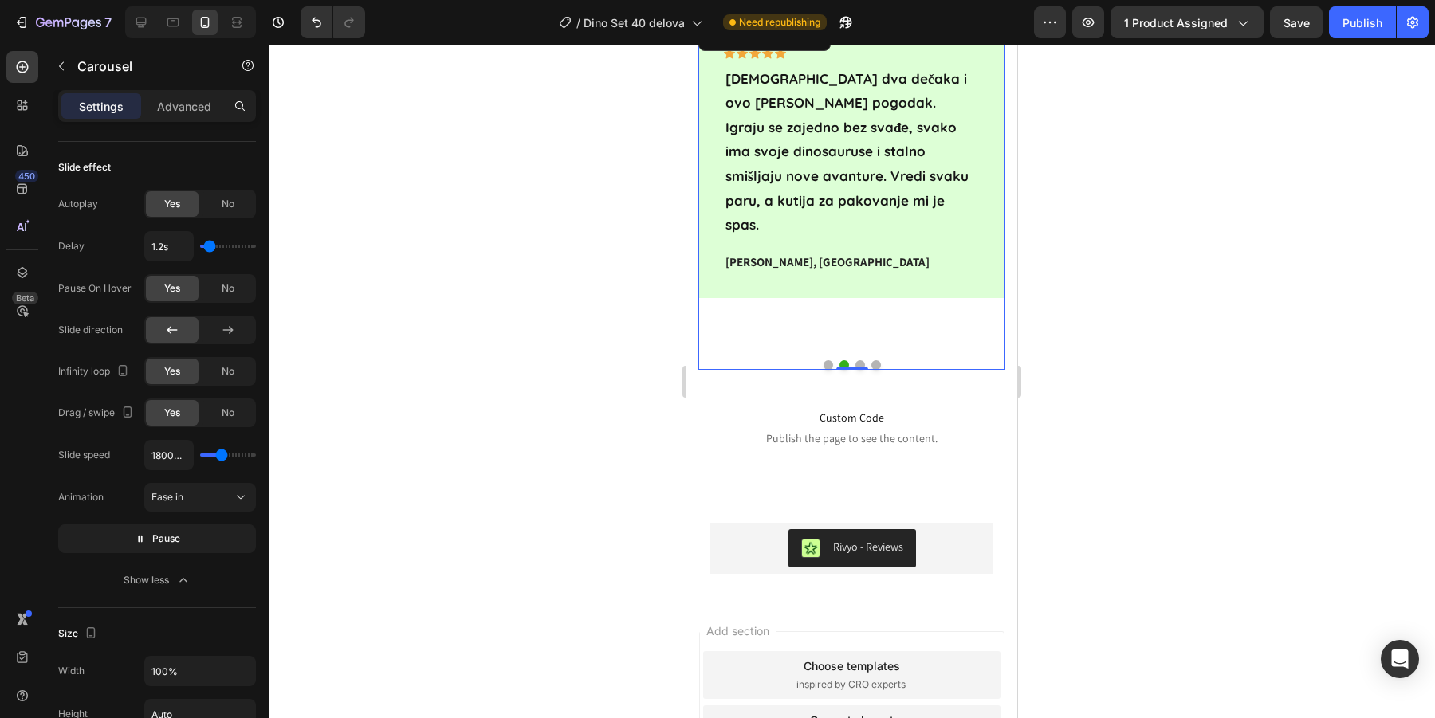
type input "1.1s"
type input "1.1"
type input "1s"
drag, startPoint x: 214, startPoint y: 242, endPoint x: 206, endPoint y: 242, distance: 8.8
type input "1"
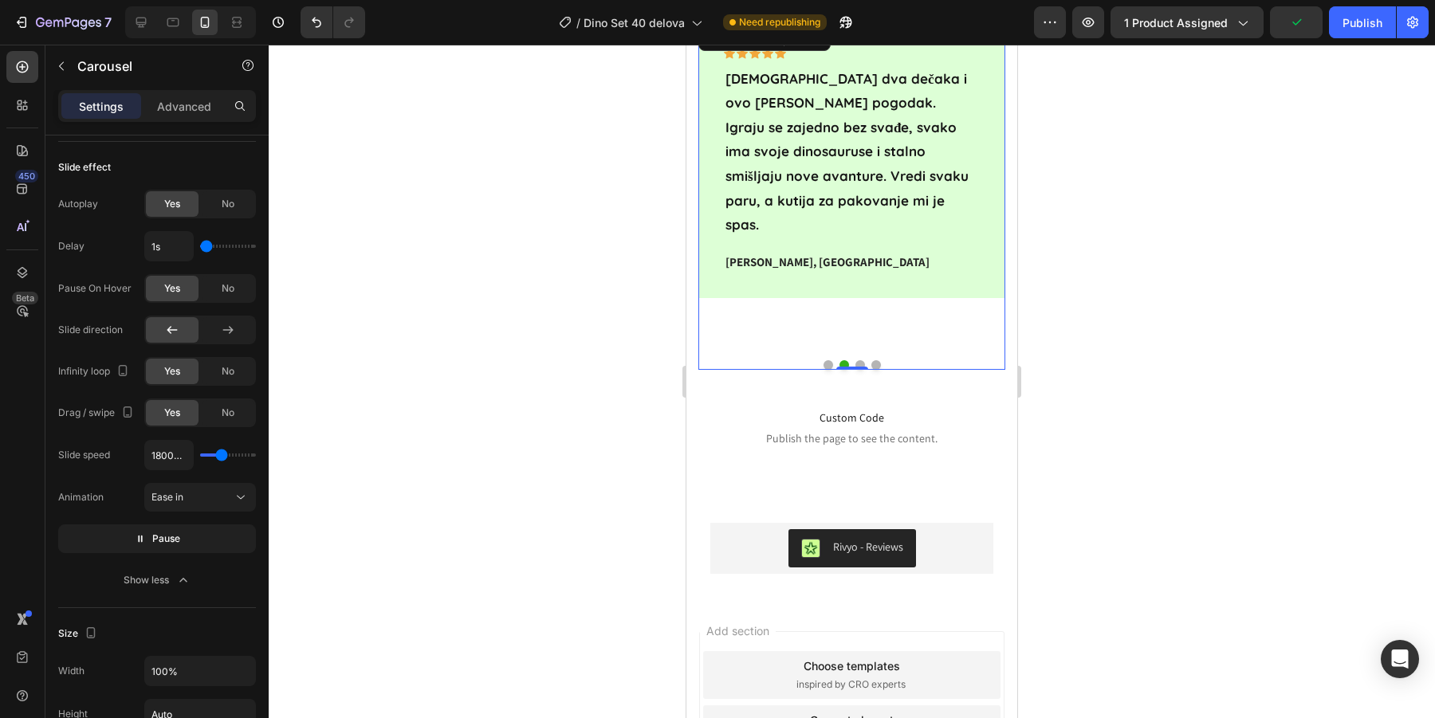
click at [206, 245] on input "range" at bounding box center [228, 246] width 56 height 3
click at [1343, 14] on div "Publish" at bounding box center [1362, 22] width 40 height 17
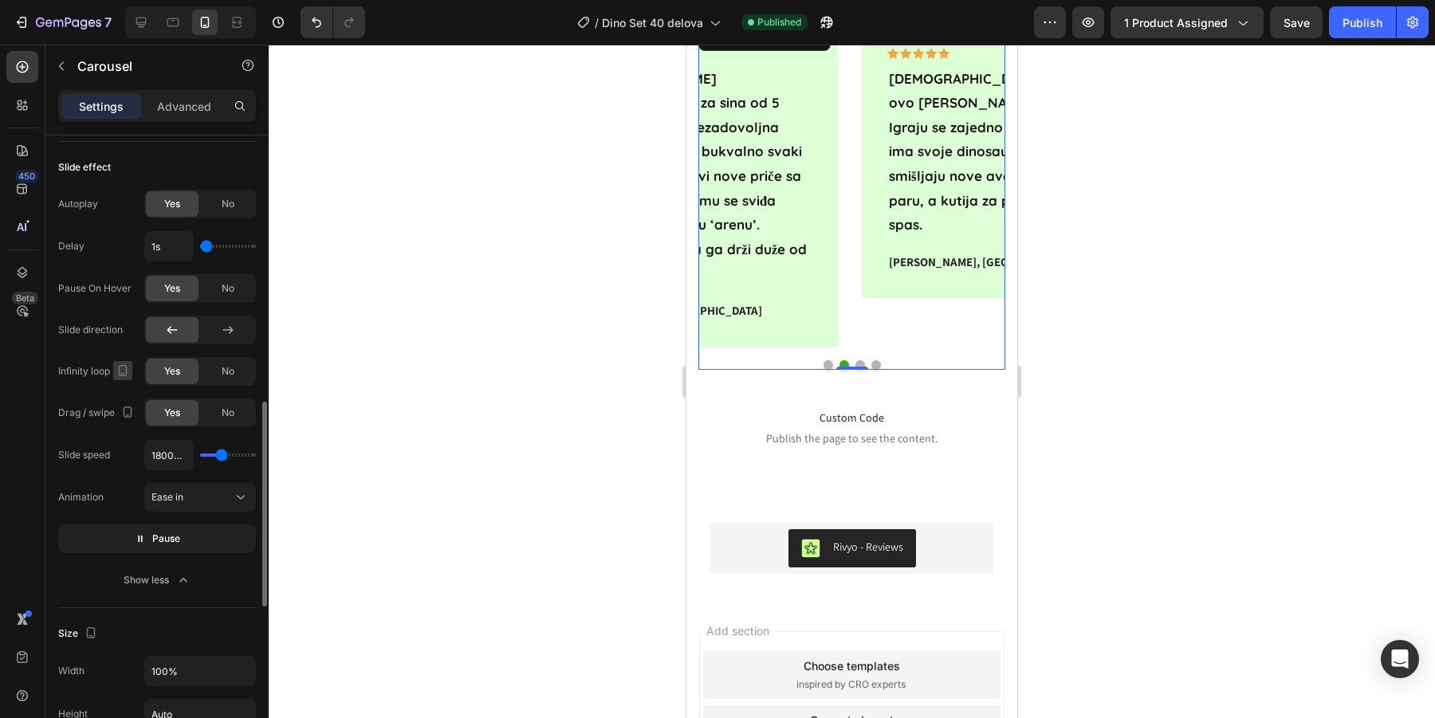
click at [122, 370] on icon "button" at bounding box center [123, 370] width 9 height 11
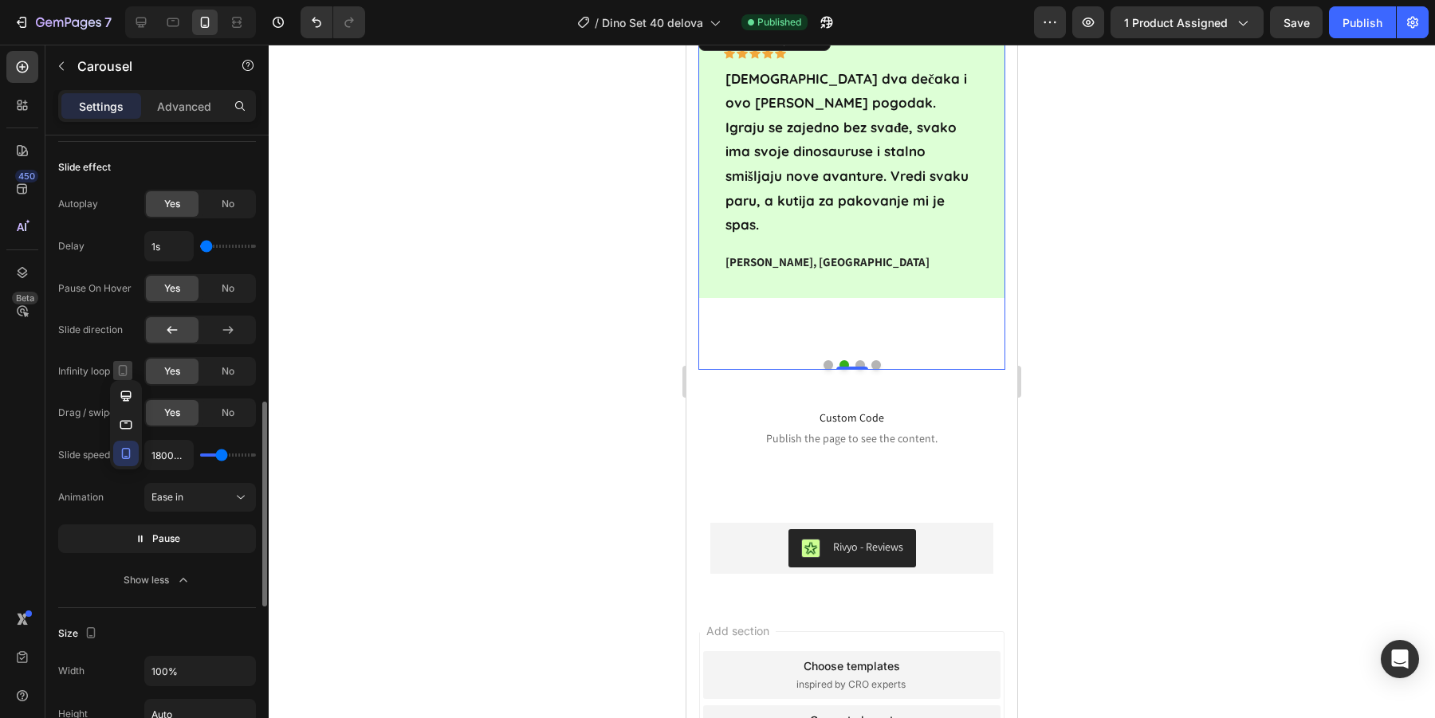
click at [124, 370] on icon "button" at bounding box center [123, 370] width 9 height 11
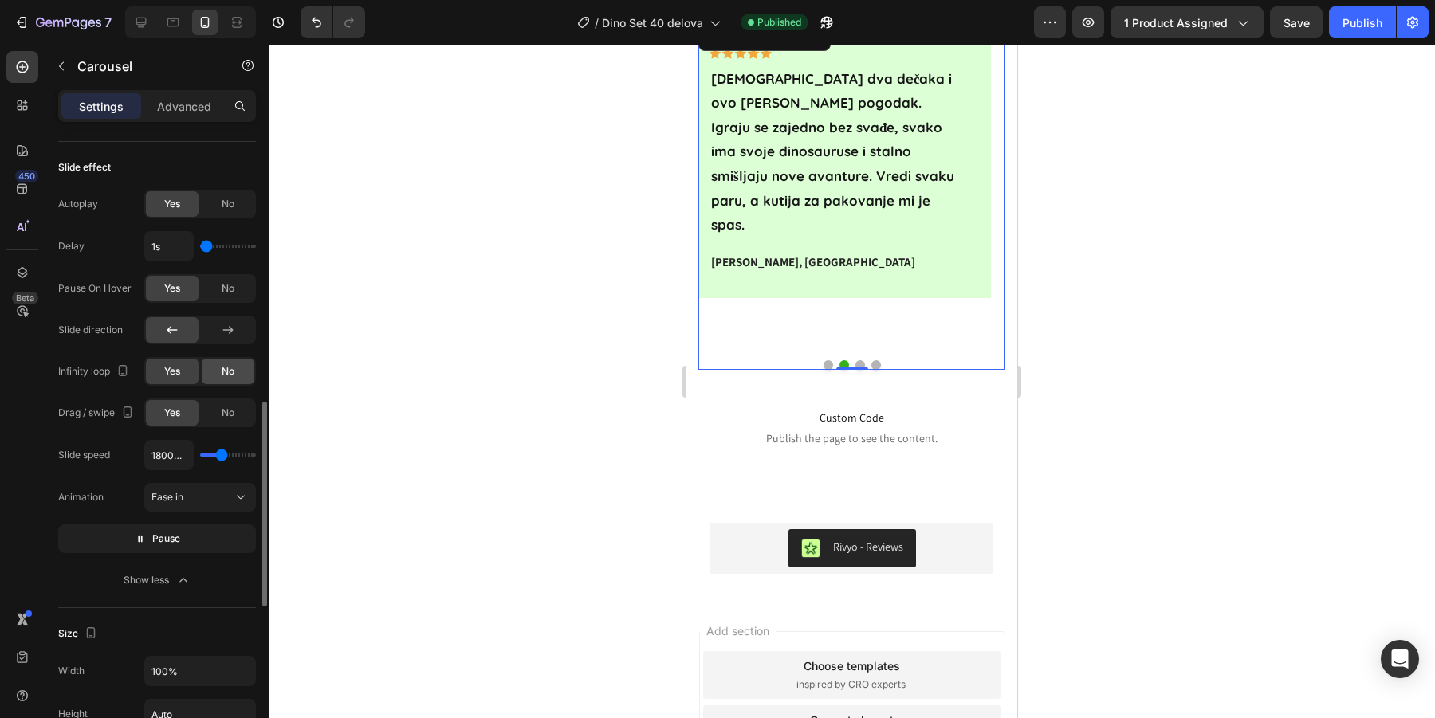
click at [219, 367] on div "No" at bounding box center [228, 372] width 53 height 26
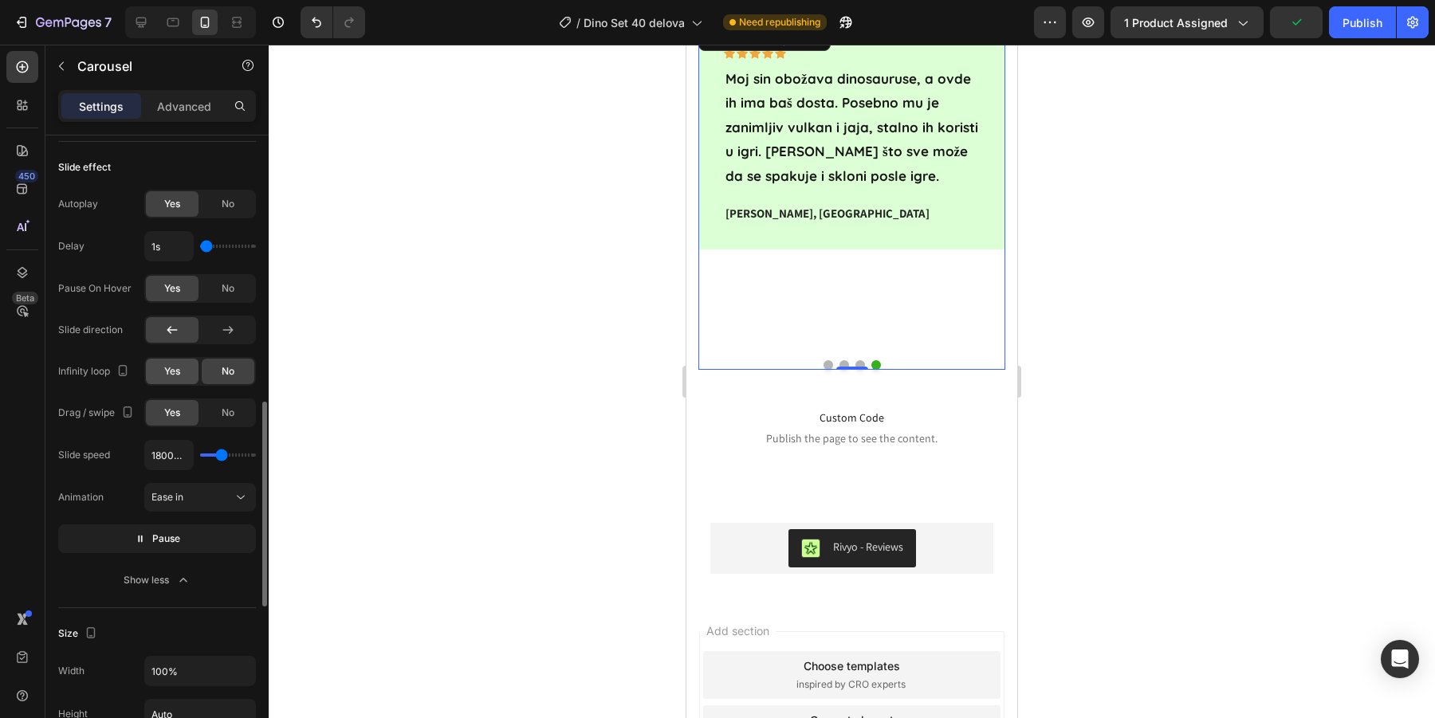
click at [165, 373] on span "Yes" at bounding box center [172, 371] width 16 height 14
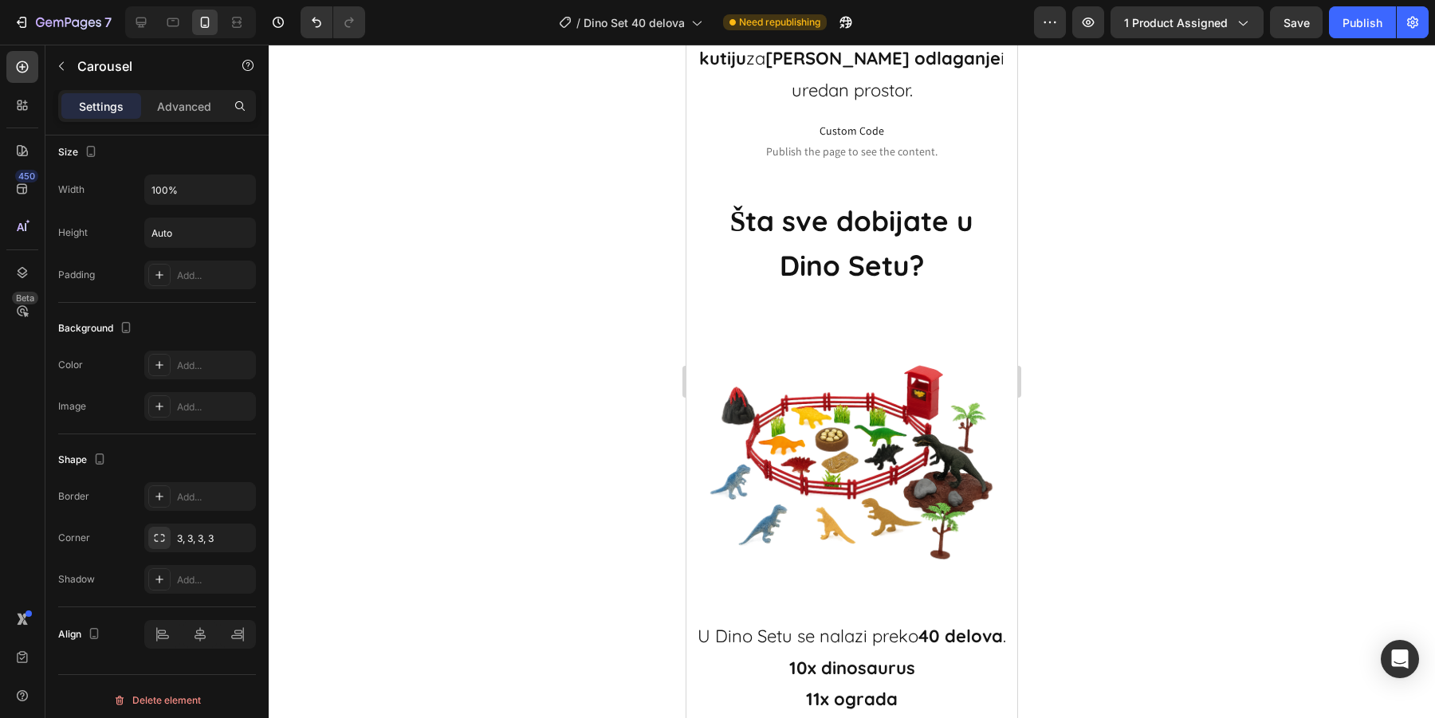
scroll to position [1971, 0]
